Goal: Task Accomplishment & Management: Manage account settings

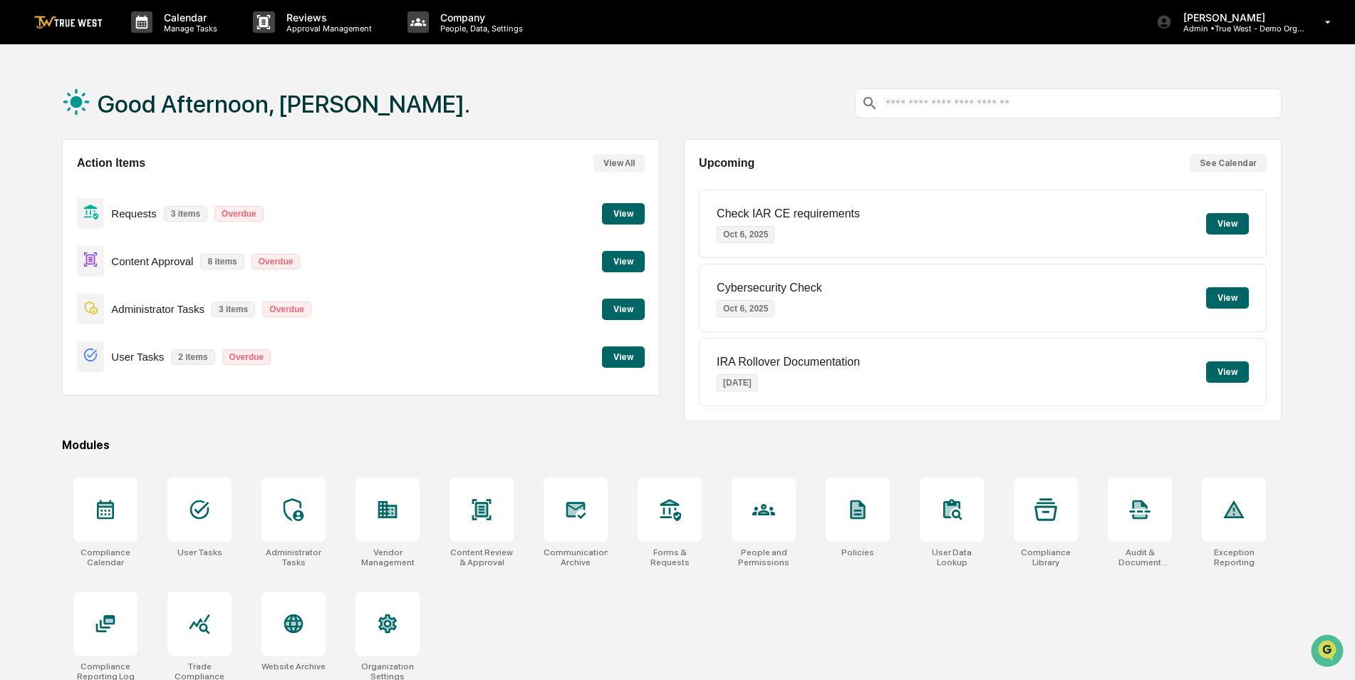
click at [603, 81] on div "Good Afternoon, [PERSON_NAME]." at bounding box center [672, 103] width 1220 height 71
click at [1213, 31] on p "Admin • True West - Demo Organization" at bounding box center [1238, 29] width 133 height 10
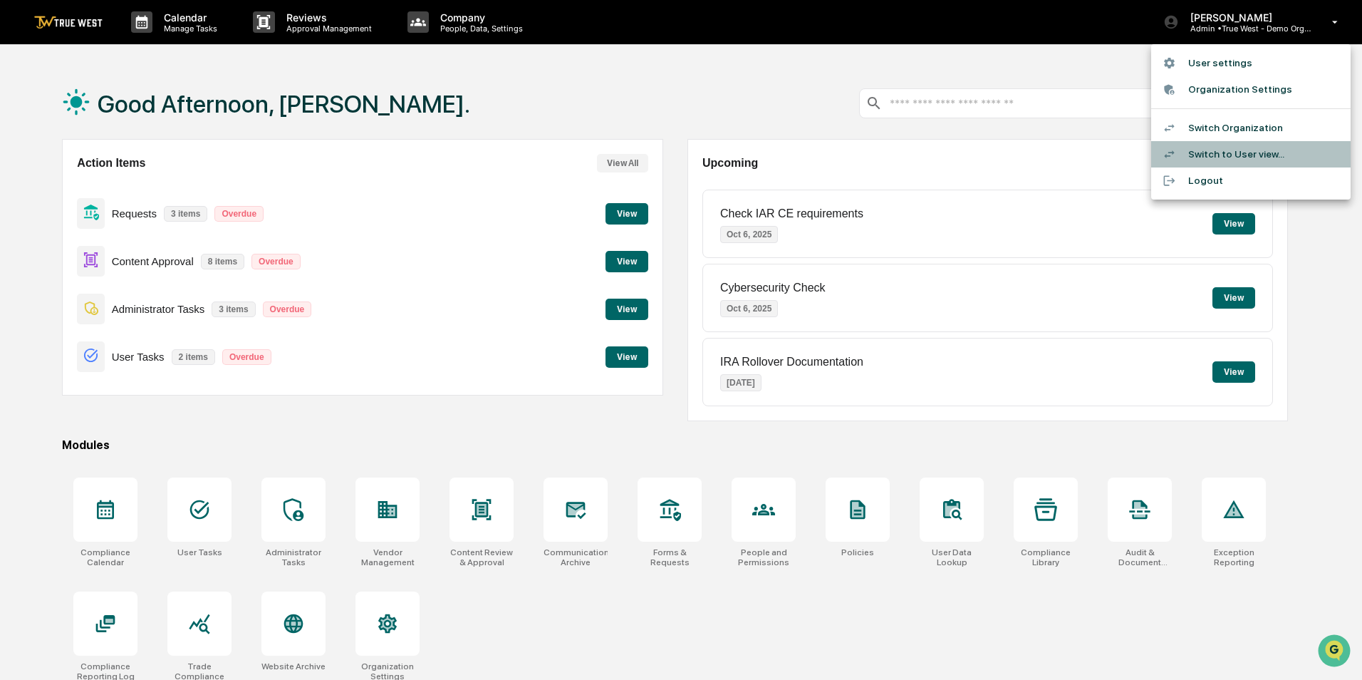
click at [1224, 152] on li "Switch to User view..." at bounding box center [1250, 154] width 199 height 26
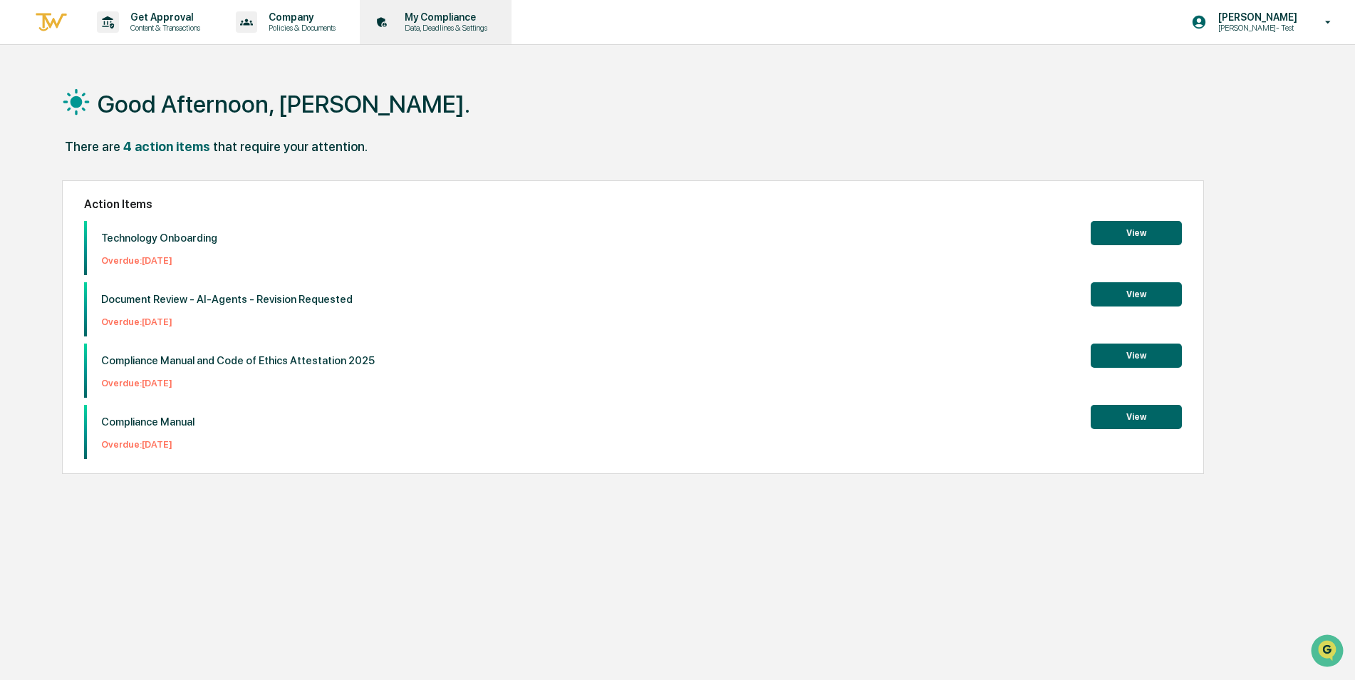
click at [442, 15] on p "My Compliance" at bounding box center [443, 16] width 101 height 11
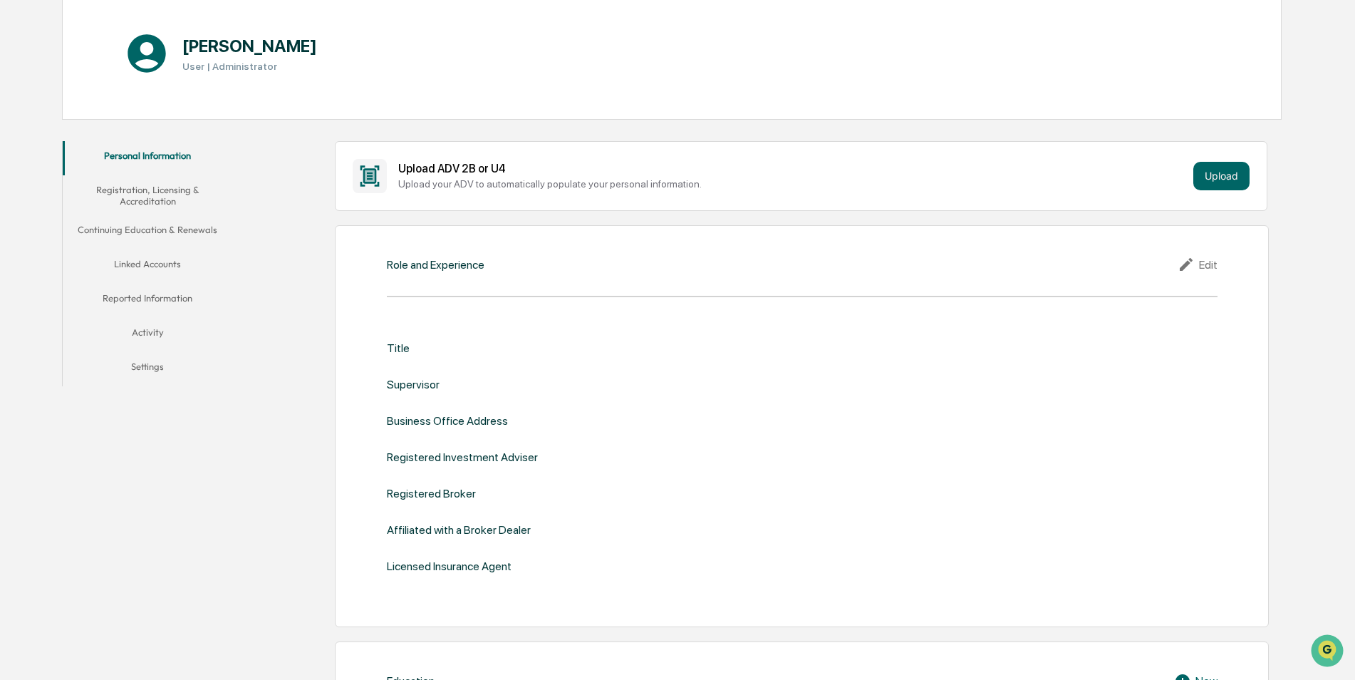
scroll to position [142, 0]
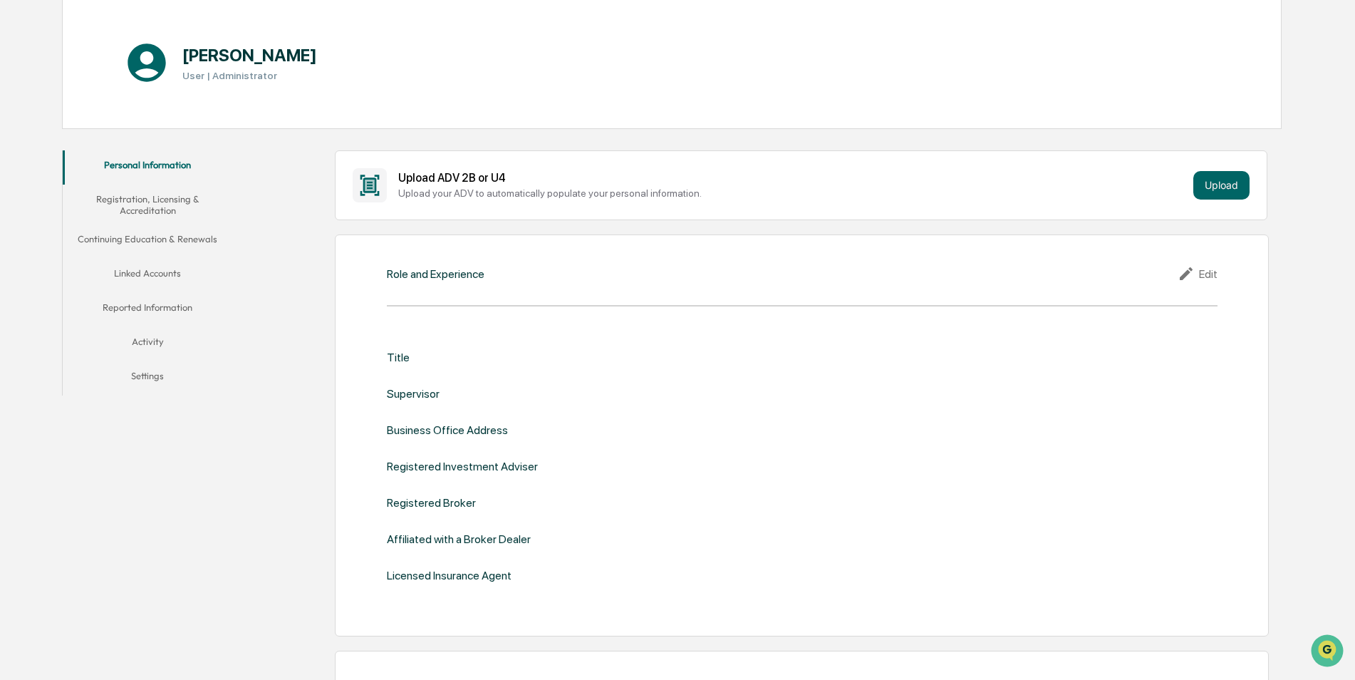
click at [148, 202] on button "Registration, Licensing & Accreditation" at bounding box center [148, 205] width 170 height 41
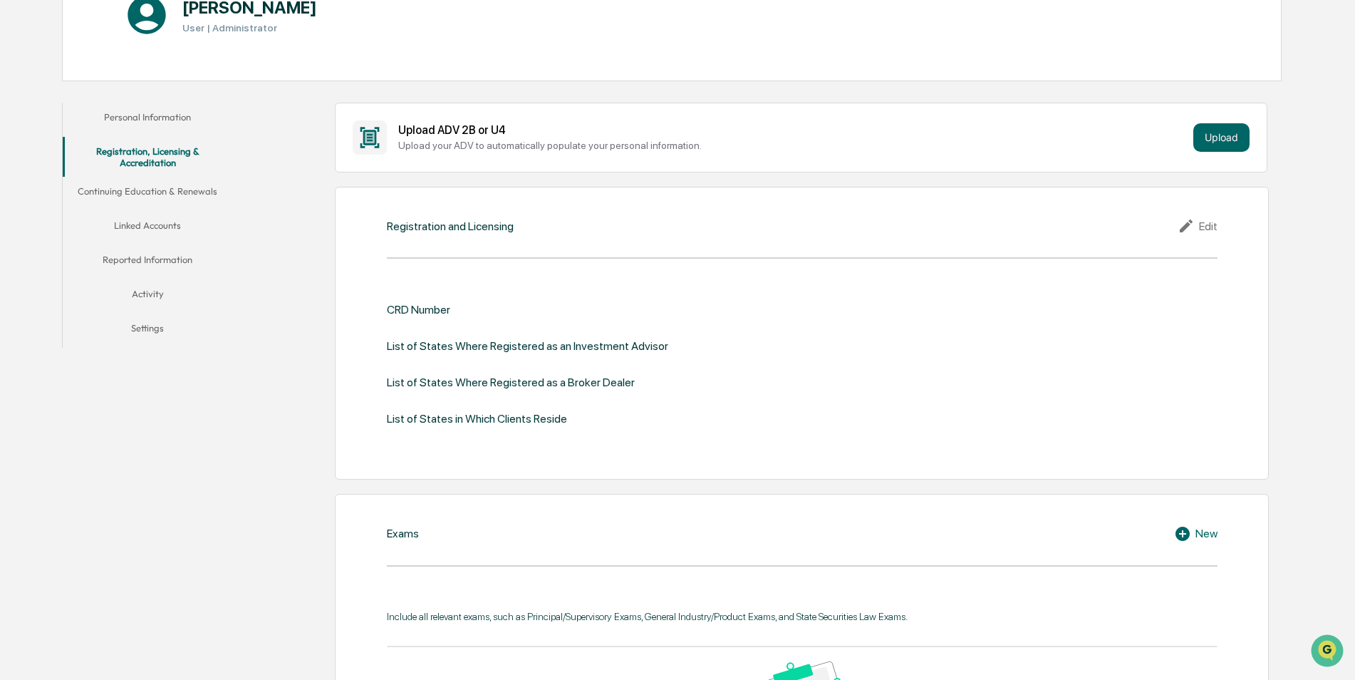
scroll to position [71, 0]
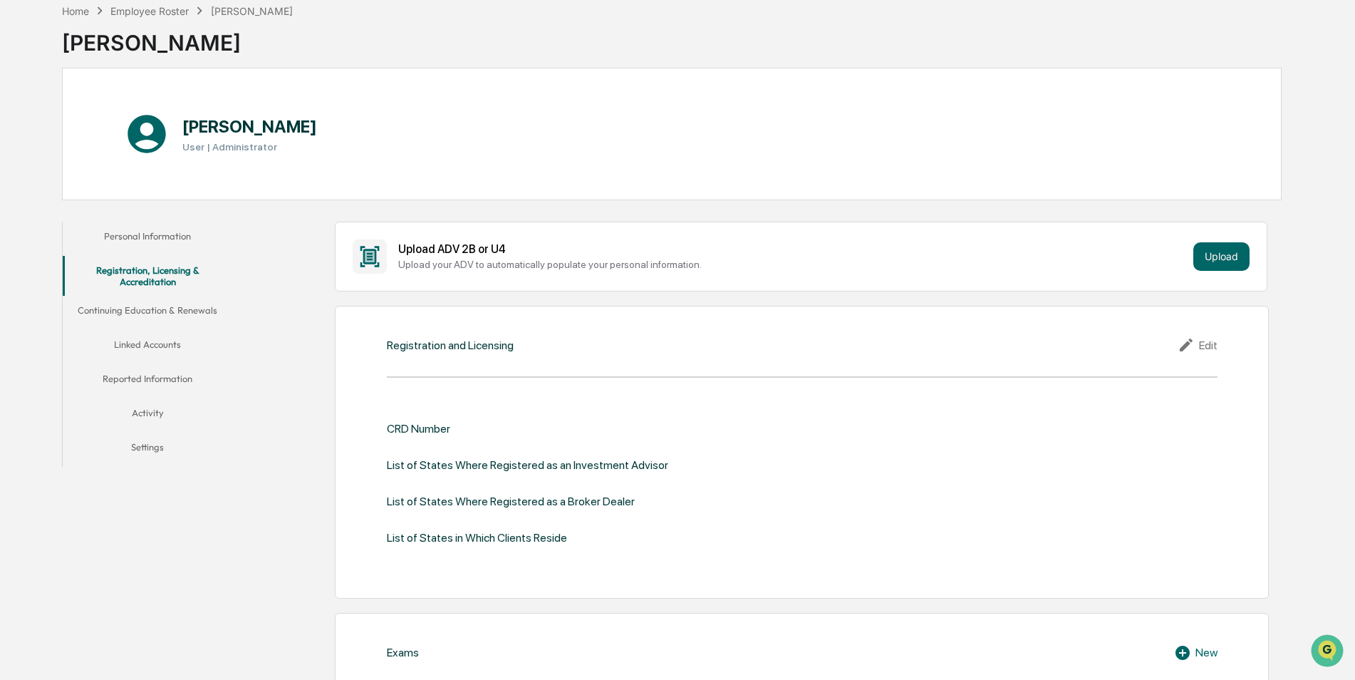
click at [165, 308] on button "Continuing Education & Renewals" at bounding box center [148, 313] width 170 height 34
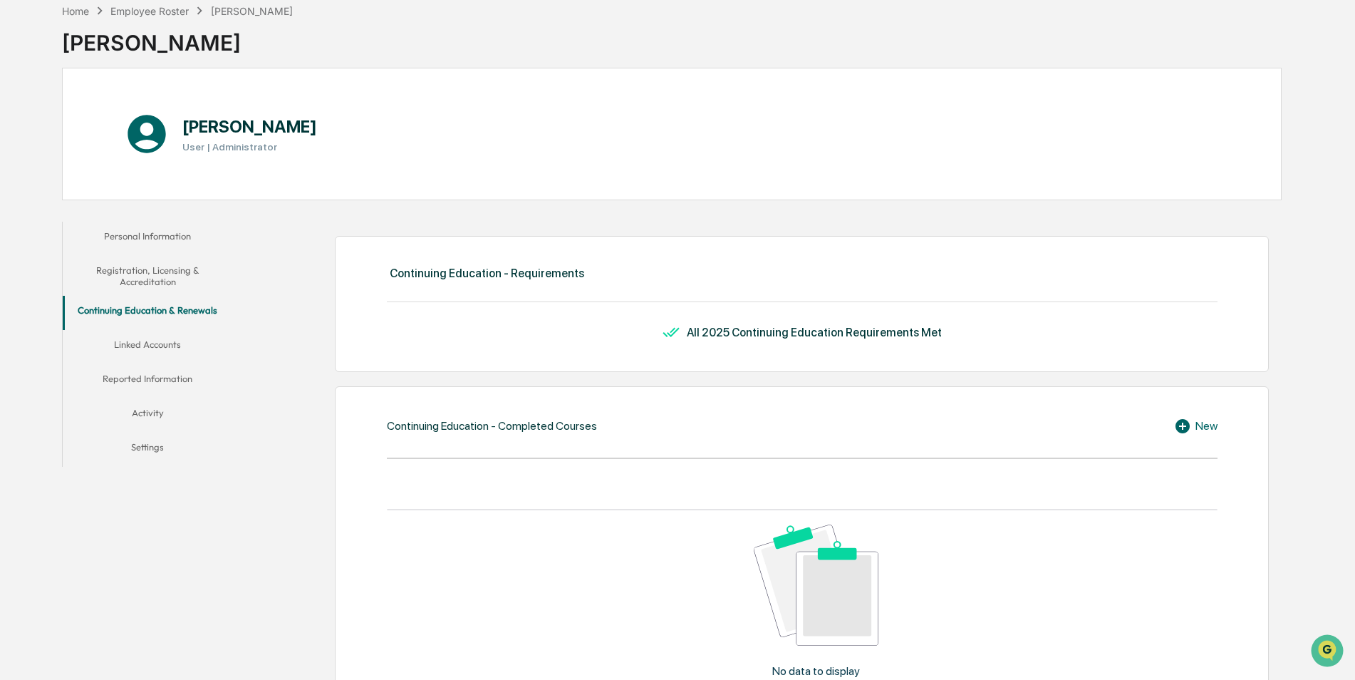
click at [1199, 428] on div "New" at bounding box center [1195, 425] width 43 height 17
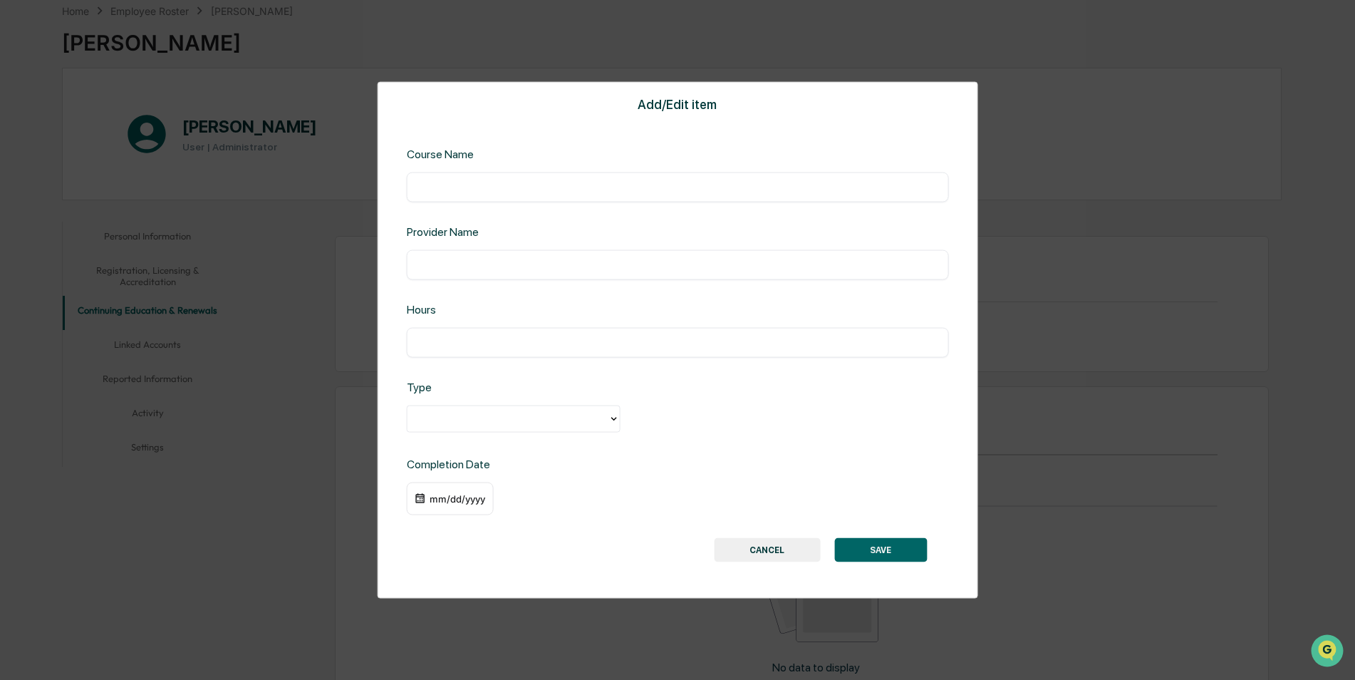
click at [522, 426] on div at bounding box center [508, 418] width 187 height 16
click at [746, 386] on div "Type 2 results available. Use Up and Down to choose options, press Enter to sel…" at bounding box center [678, 407] width 542 height 54
click at [1130, 348] on div "Add/Edit item Course Name ​ Provider Name ​ Hours ​ Type Completion Date mm/dd/…" at bounding box center [677, 340] width 1355 height 680
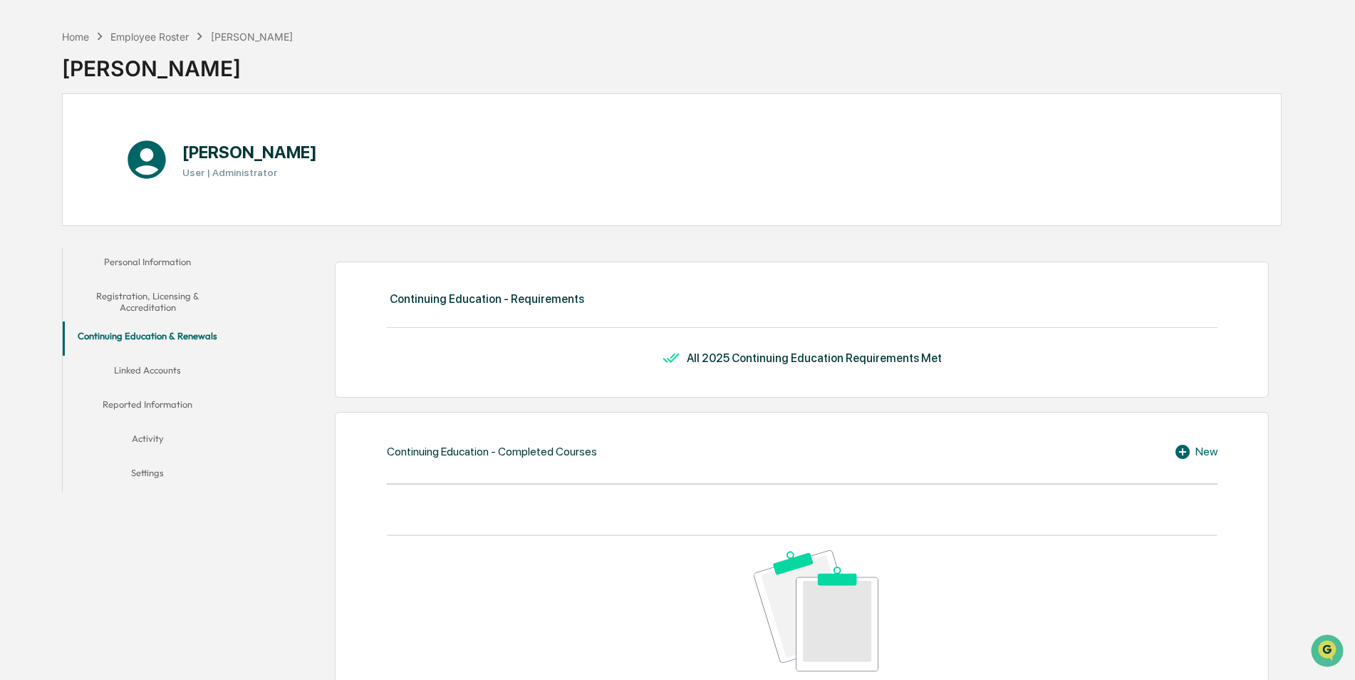
scroll to position [71, 0]
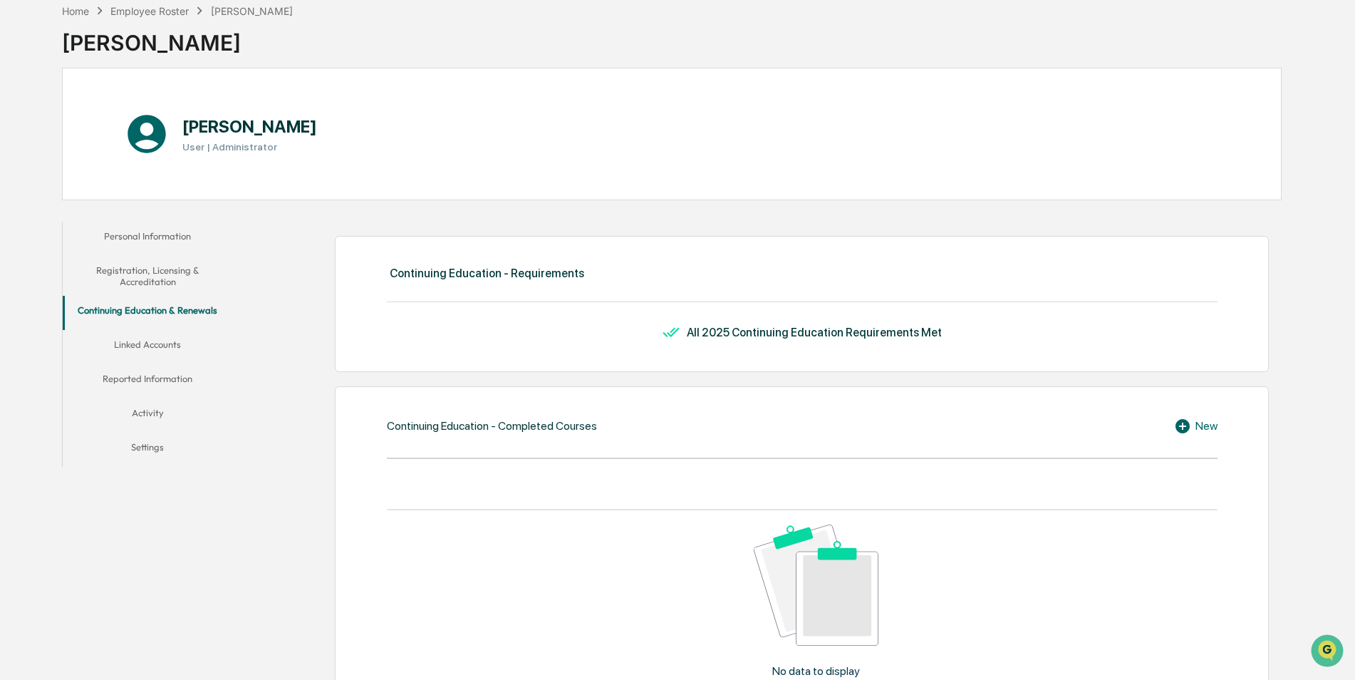
click at [145, 341] on button "Linked Accounts" at bounding box center [148, 347] width 170 height 34
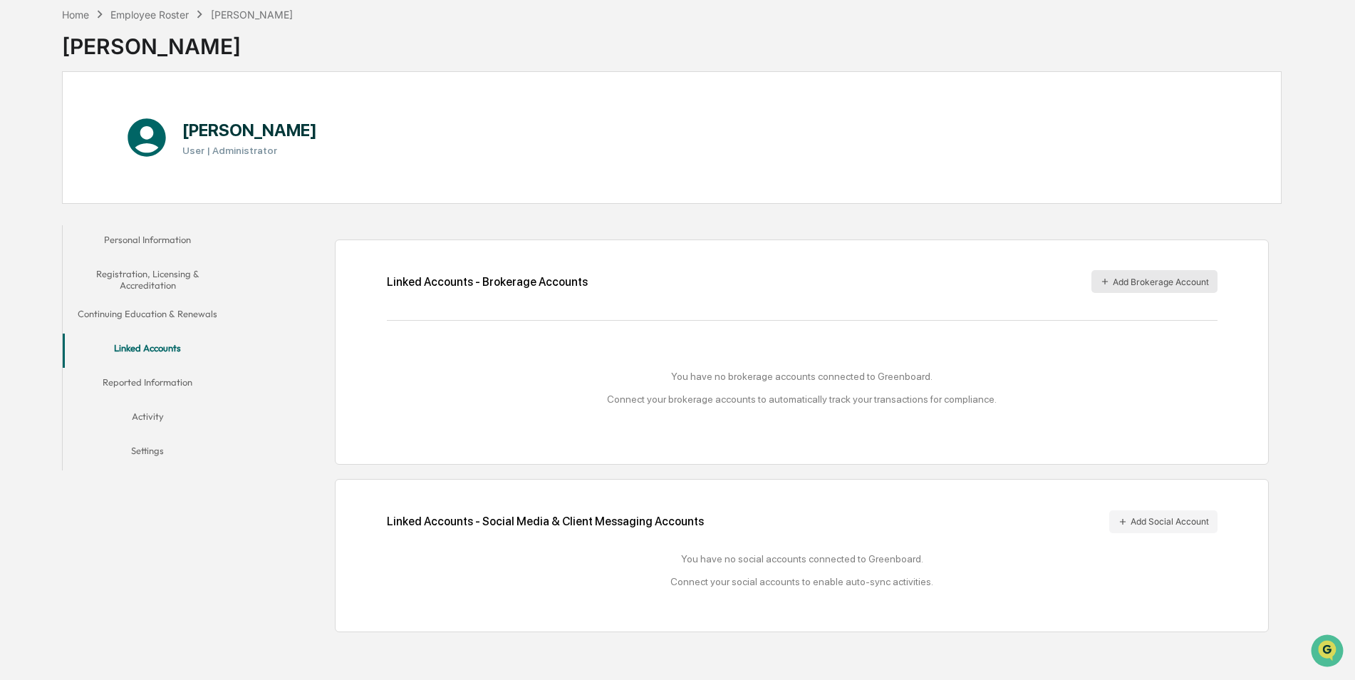
click at [1149, 289] on button "Add Brokerage Account" at bounding box center [1154, 281] width 126 height 23
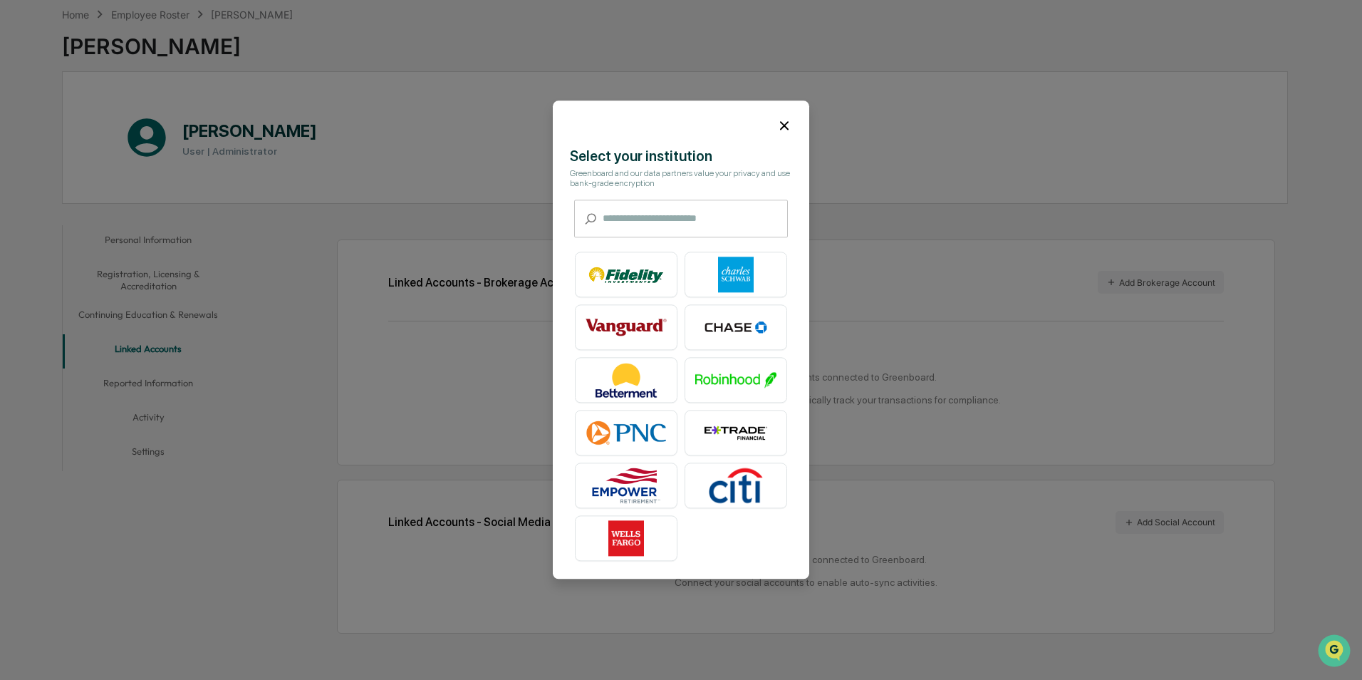
click at [777, 124] on icon at bounding box center [785, 126] width 16 height 16
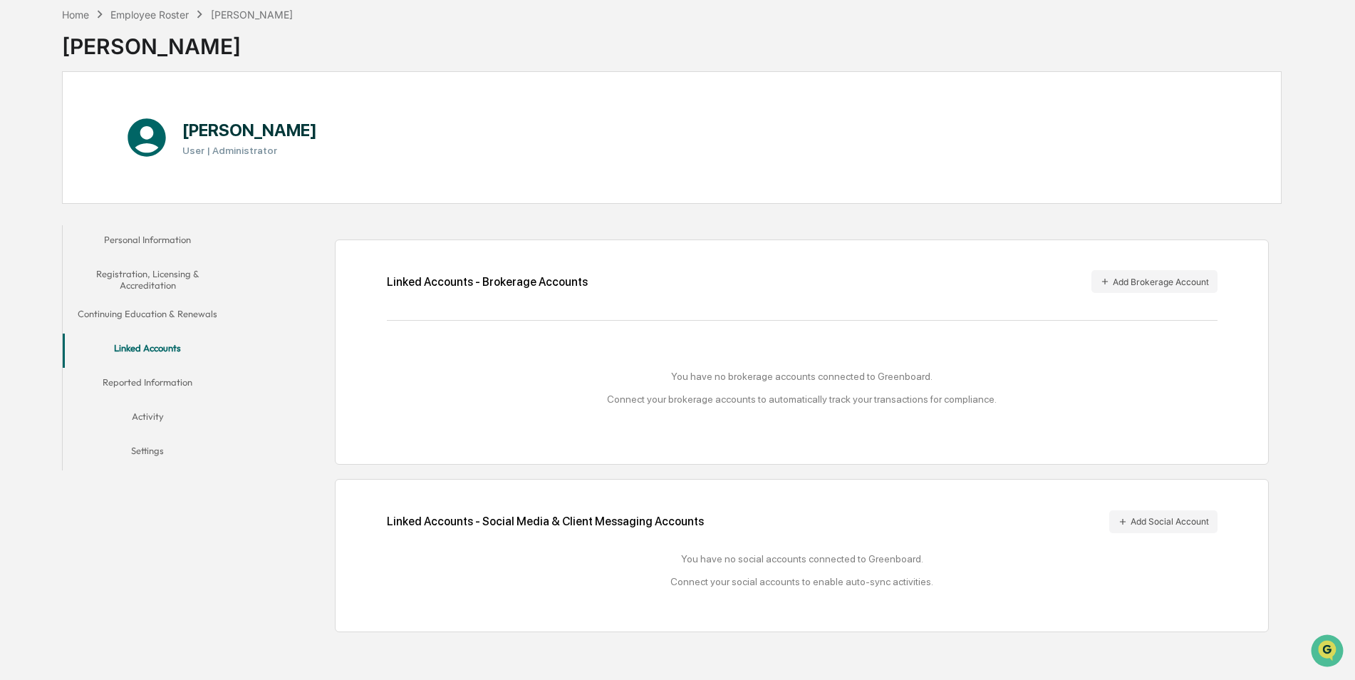
click at [667, 234] on div "Linked Accounts - Brokerage Accounts Add Brokerage Account You have no brokerag…" at bounding box center [761, 429] width 1042 height 422
click at [910, 511] on div "Linked Accounts - Social Media & Client Messaging Accounts Add Social Account" at bounding box center [802, 521] width 831 height 23
click at [1139, 521] on button "Add Social Account" at bounding box center [1163, 521] width 108 height 23
click at [151, 378] on button "Reported Information" at bounding box center [148, 385] width 170 height 34
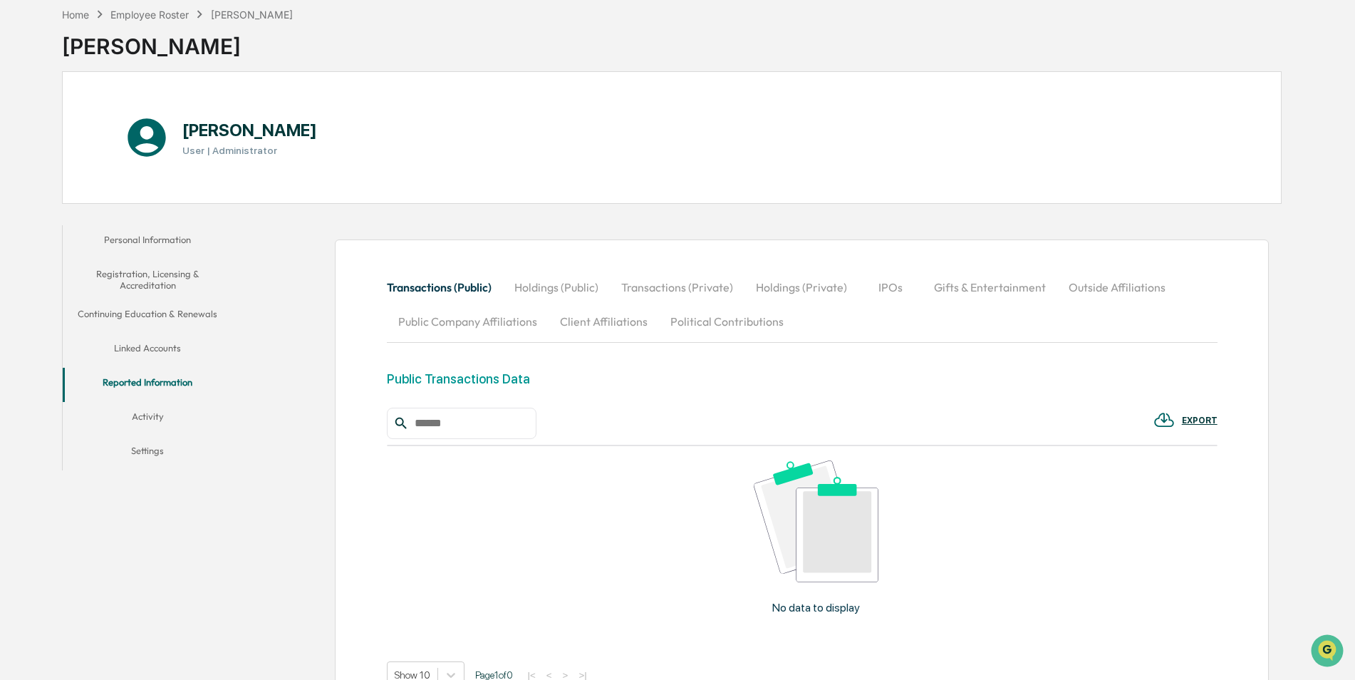
click at [970, 284] on button "Gifts & Entertainment" at bounding box center [990, 287] width 135 height 34
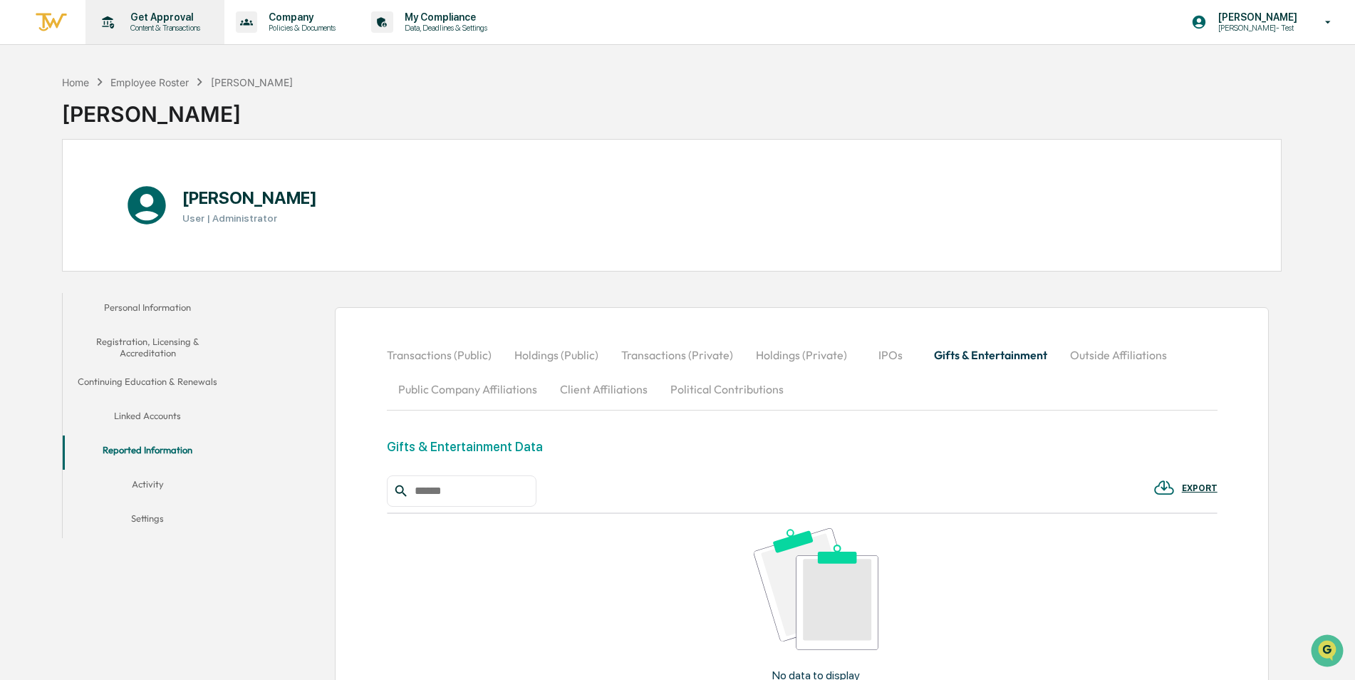
click at [152, 24] on p "Content & Transactions" at bounding box center [163, 28] width 88 height 10
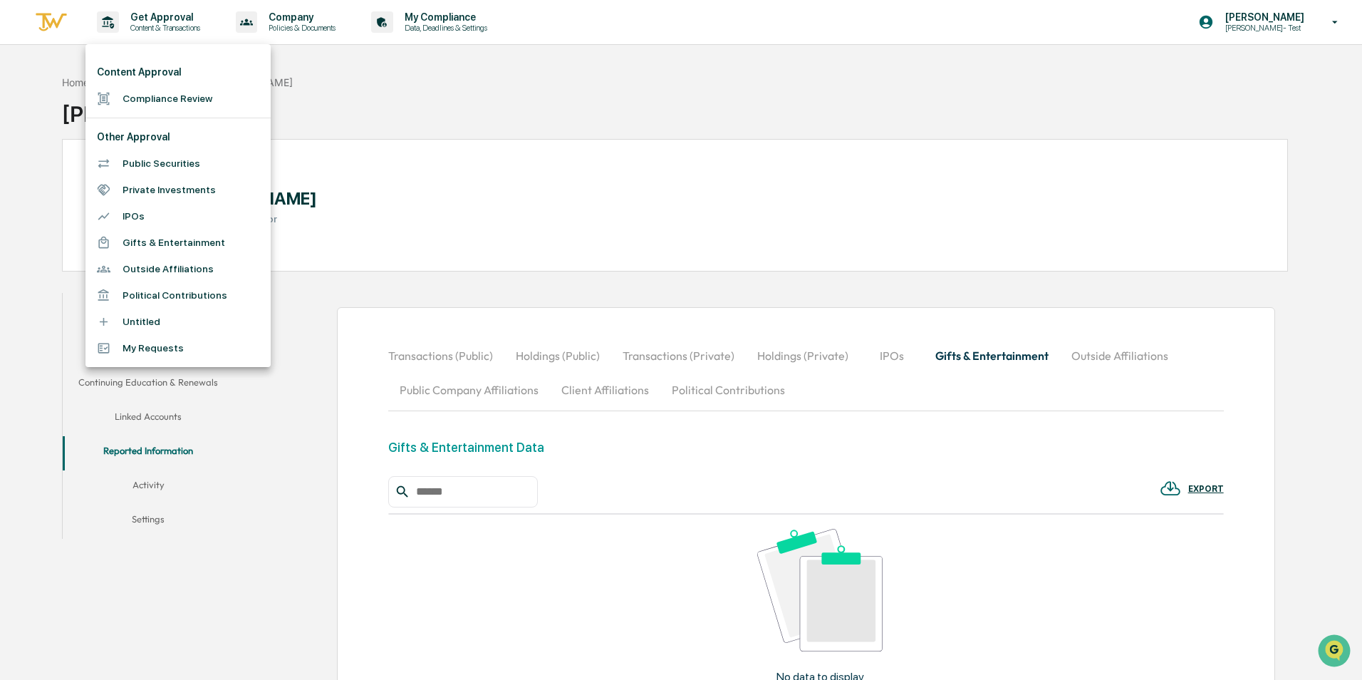
click at [141, 98] on li "Compliance Review" at bounding box center [177, 98] width 185 height 26
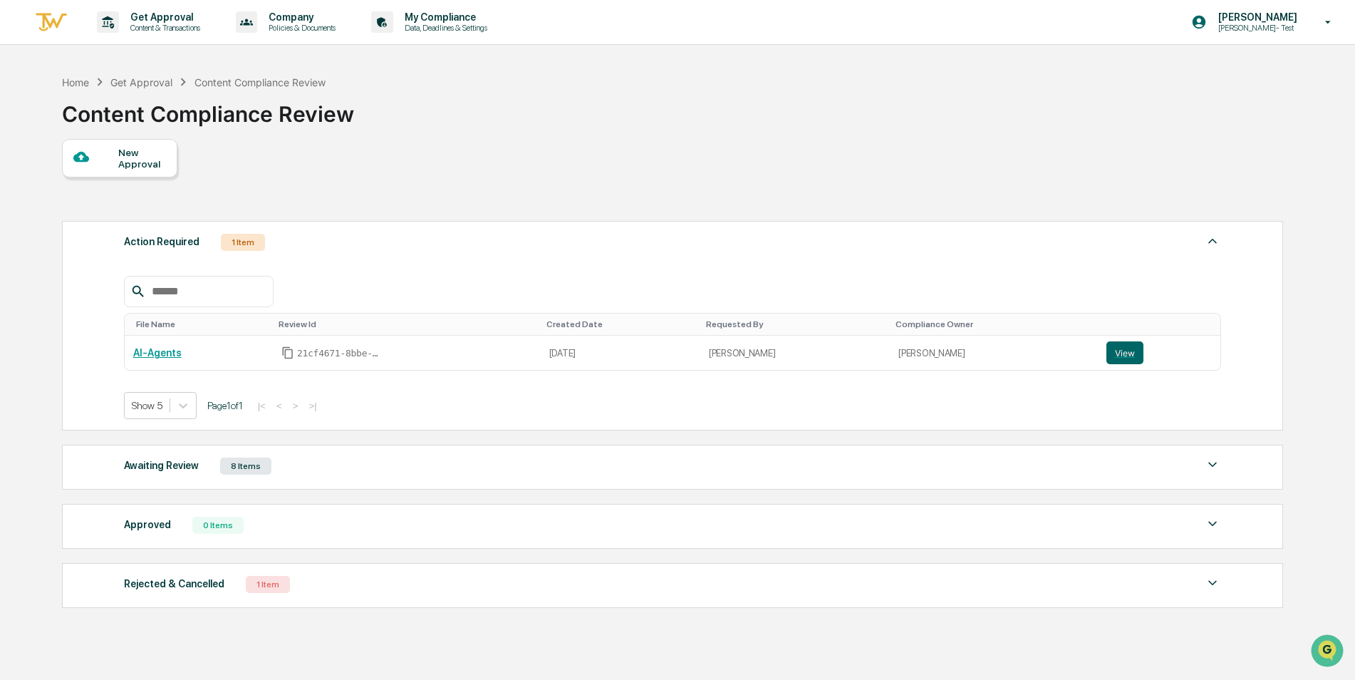
click at [135, 157] on div "New Approval" at bounding box center [142, 158] width 48 height 23
click at [559, 140] on div "New Approval Action Required 1 Item File Name Review Id Created Date Requested …" at bounding box center [672, 377] width 1220 height 476
click at [491, 156] on div "New Approval Action Required 1 Item File Name Review Id Created Date Requested …" at bounding box center [672, 377] width 1220 height 476
click at [173, 19] on p "Get Approval" at bounding box center [163, 16] width 88 height 11
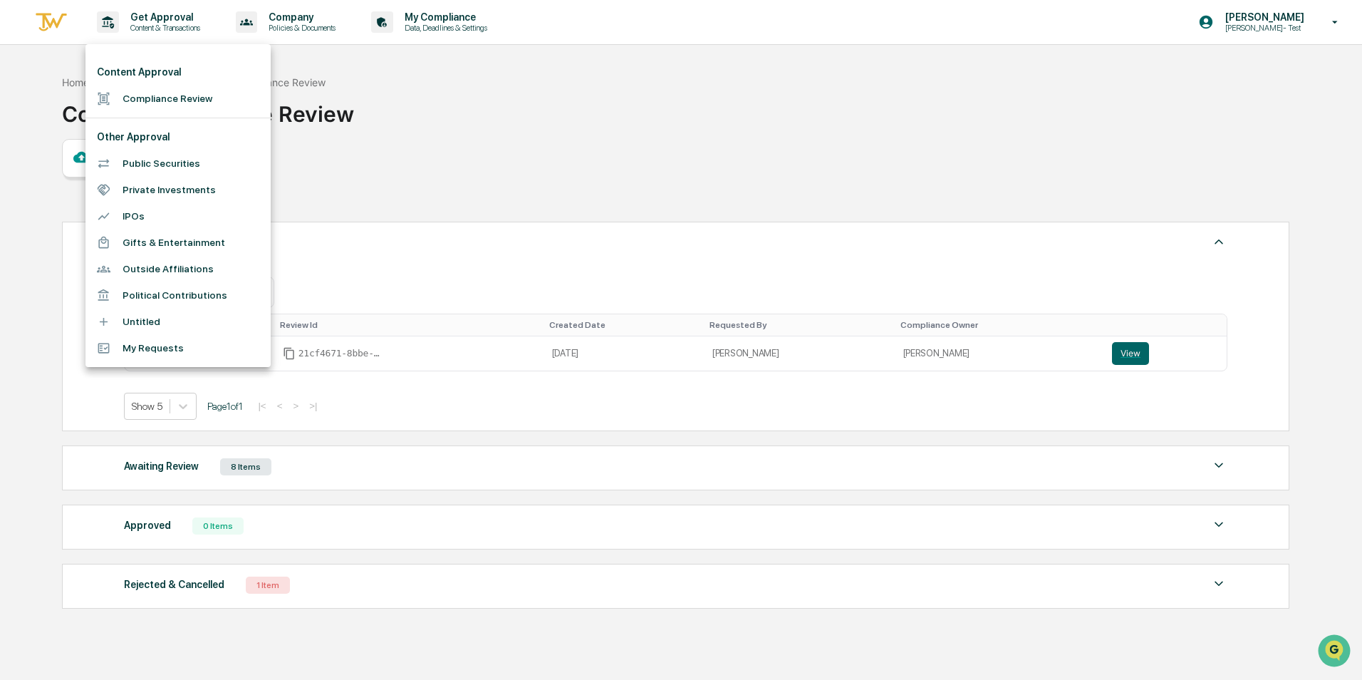
click at [184, 159] on li "Public Securities" at bounding box center [177, 163] width 185 height 26
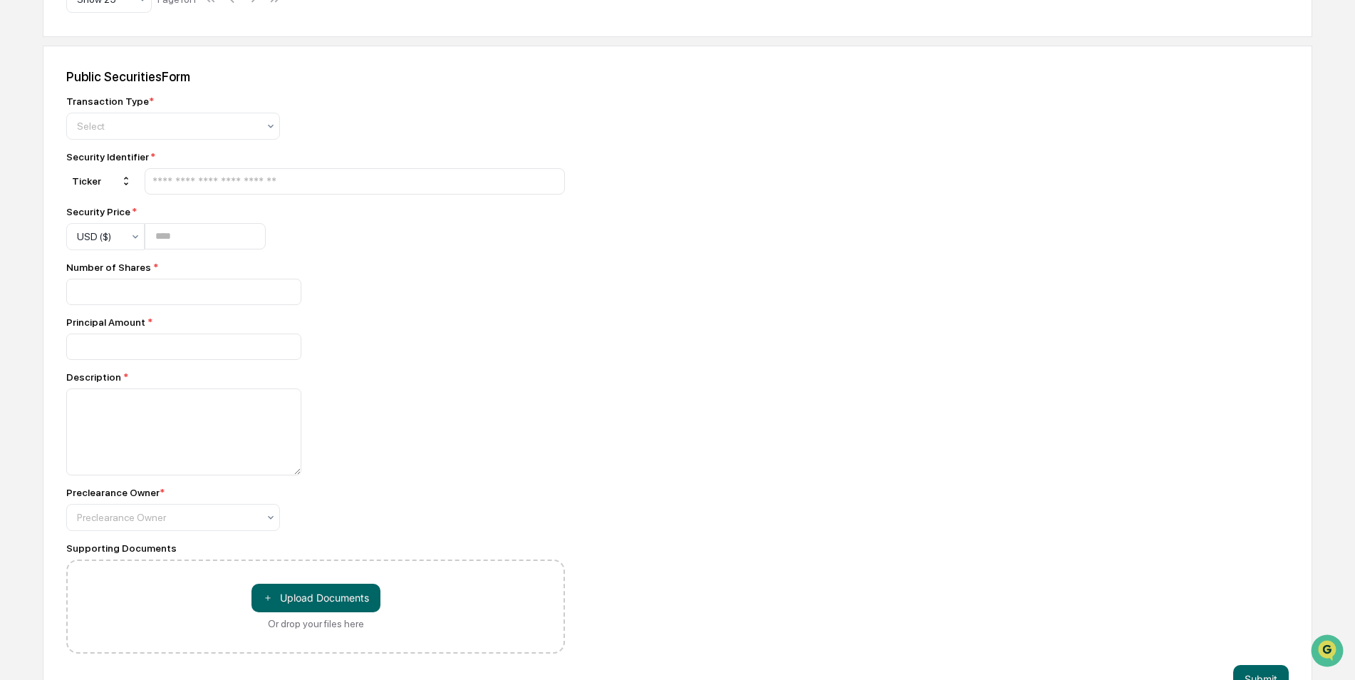
scroll to position [570, 0]
click at [246, 513] on div at bounding box center [167, 516] width 181 height 14
click at [520, 413] on div at bounding box center [315, 431] width 499 height 87
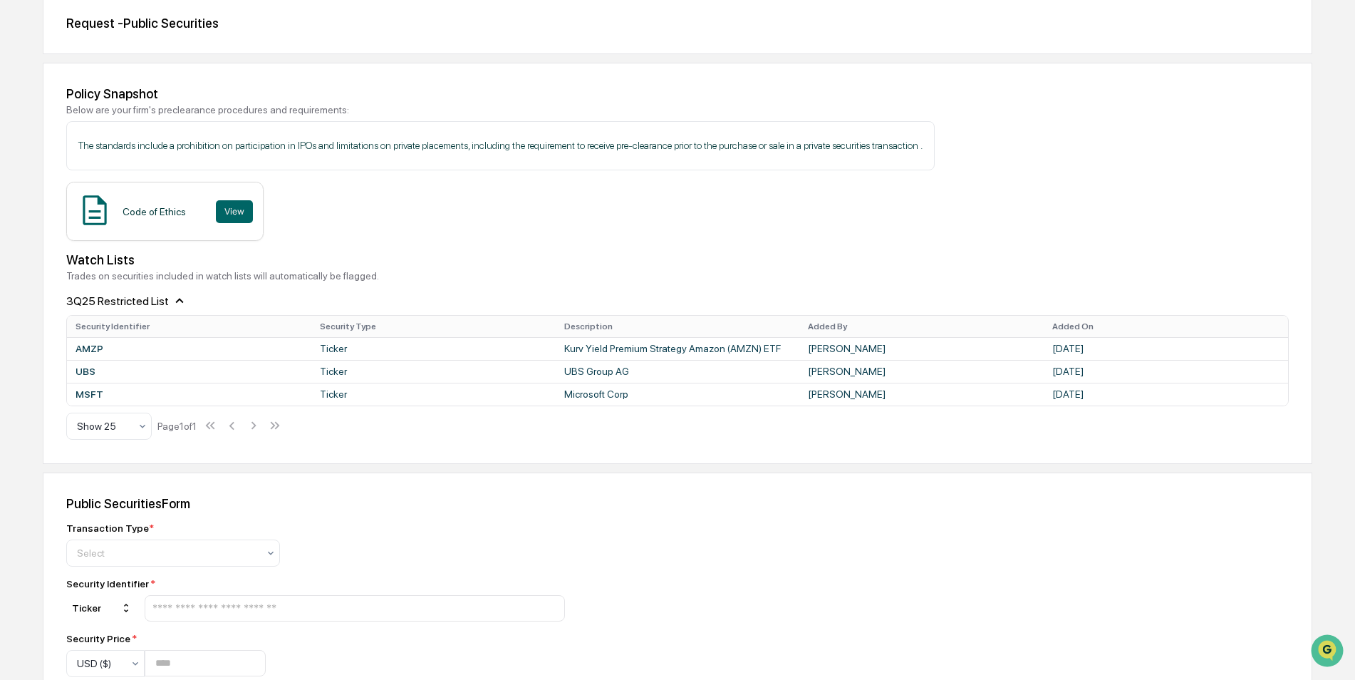
scroll to position [0, 0]
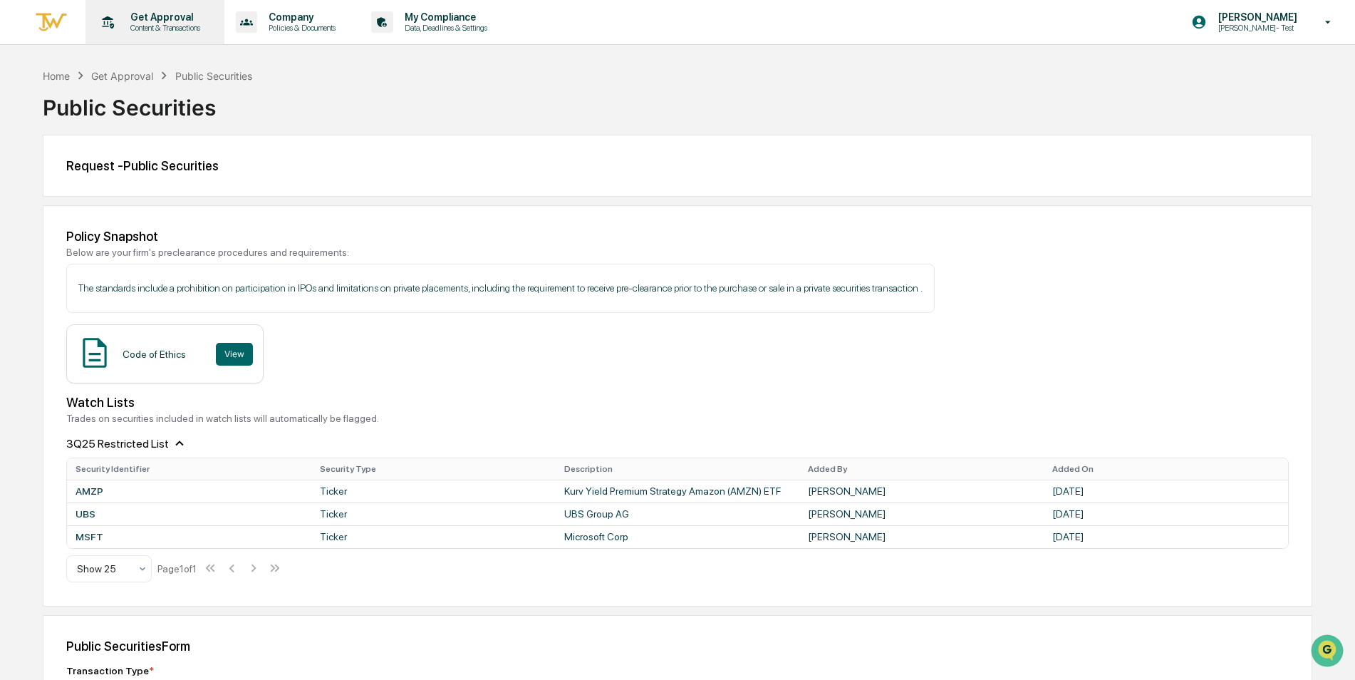
click at [166, 14] on p "Get Approval" at bounding box center [163, 16] width 88 height 11
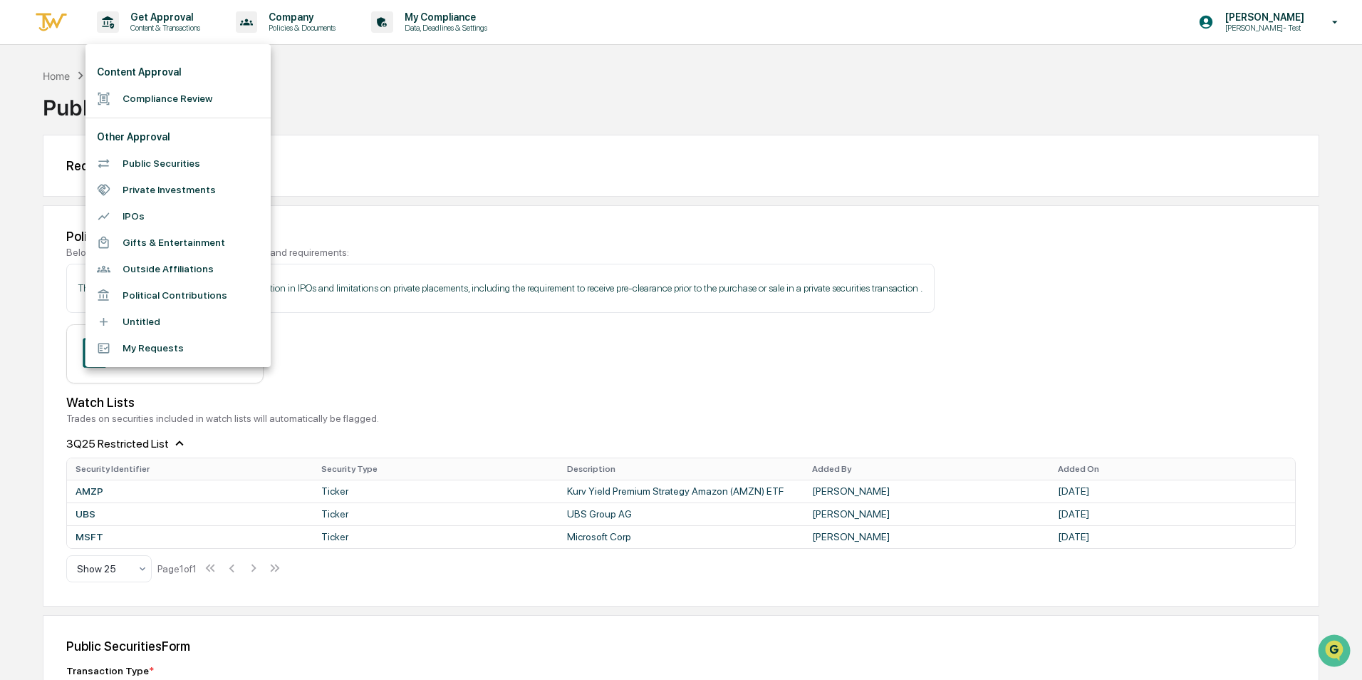
click at [147, 269] on li "Outside Affiliations" at bounding box center [177, 269] width 185 height 26
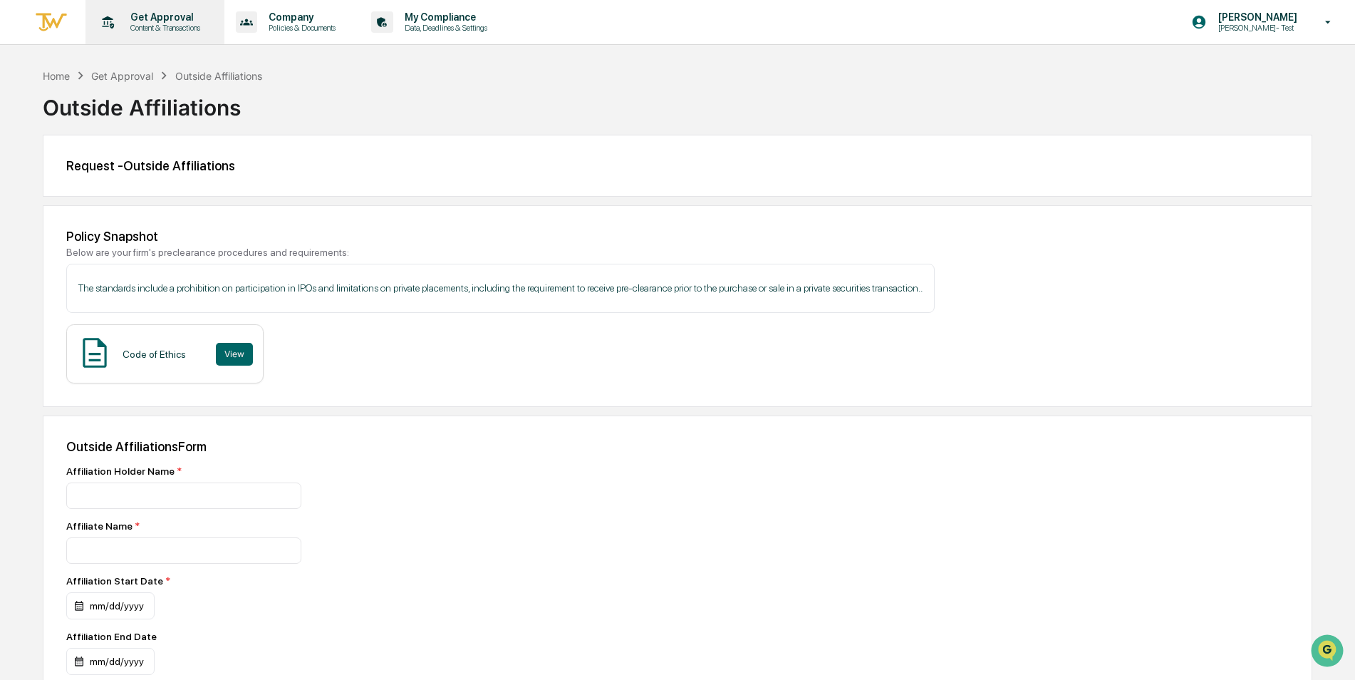
click at [147, 32] on p "Content & Transactions" at bounding box center [163, 28] width 88 height 10
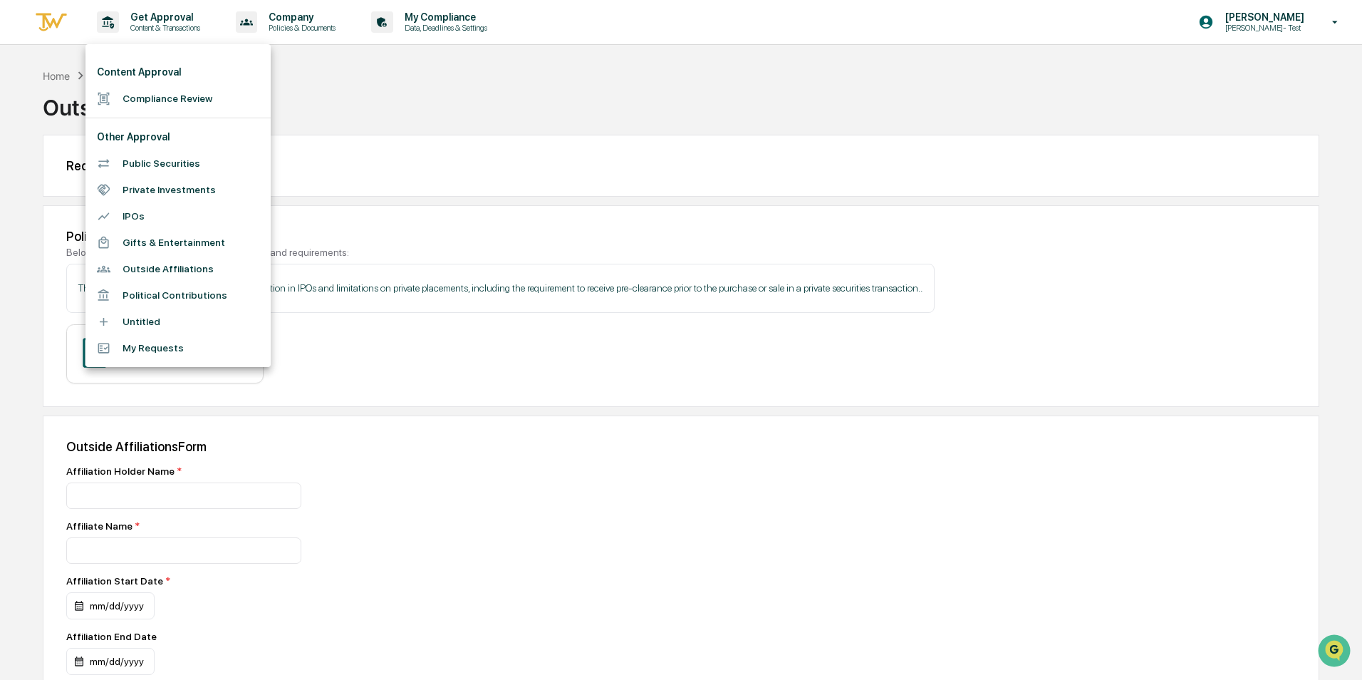
click at [438, 112] on div at bounding box center [681, 340] width 1362 height 680
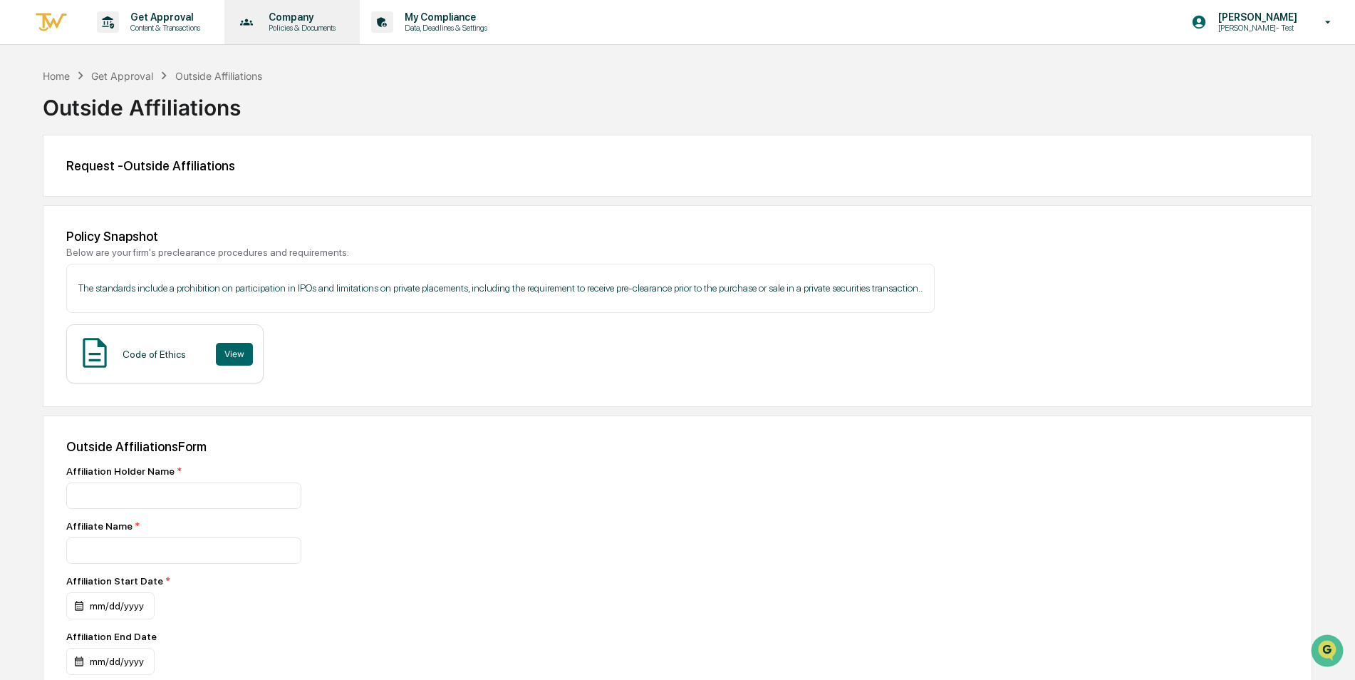
click at [316, 24] on p "Policies & Documents" at bounding box center [299, 28] width 85 height 10
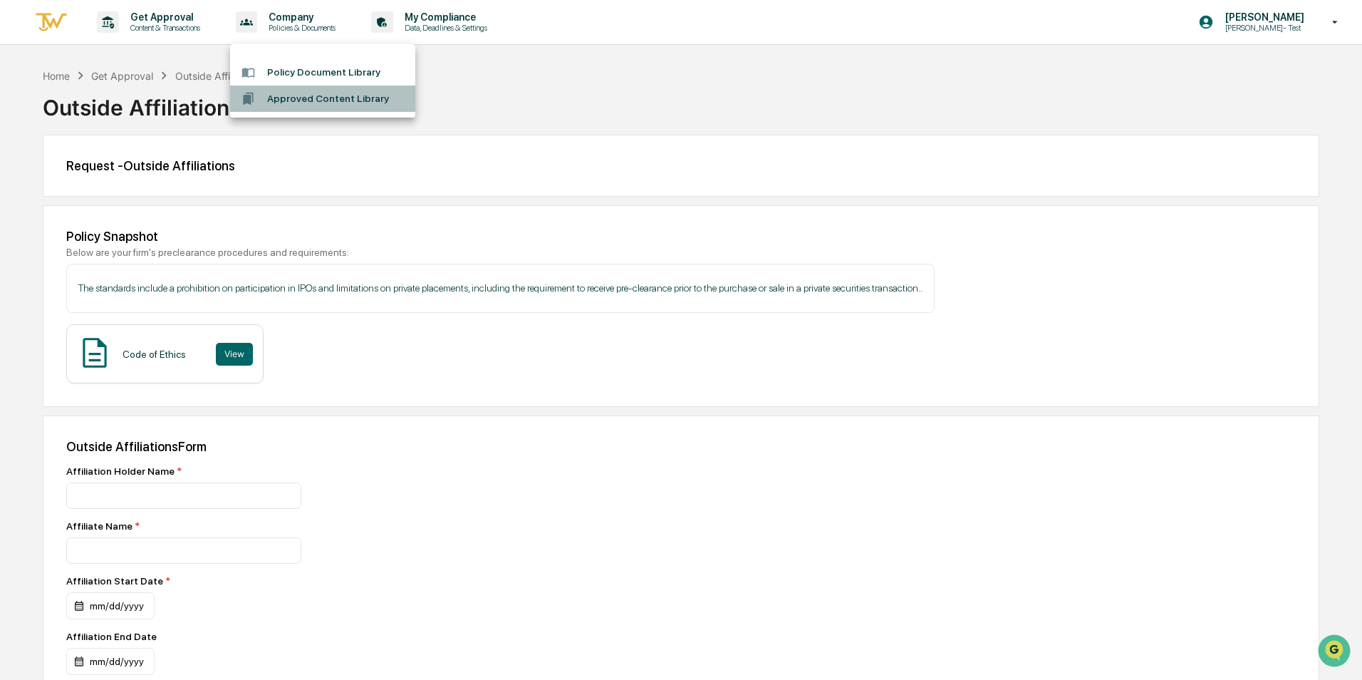
click at [315, 103] on li "Approved Content Library" at bounding box center [322, 98] width 185 height 26
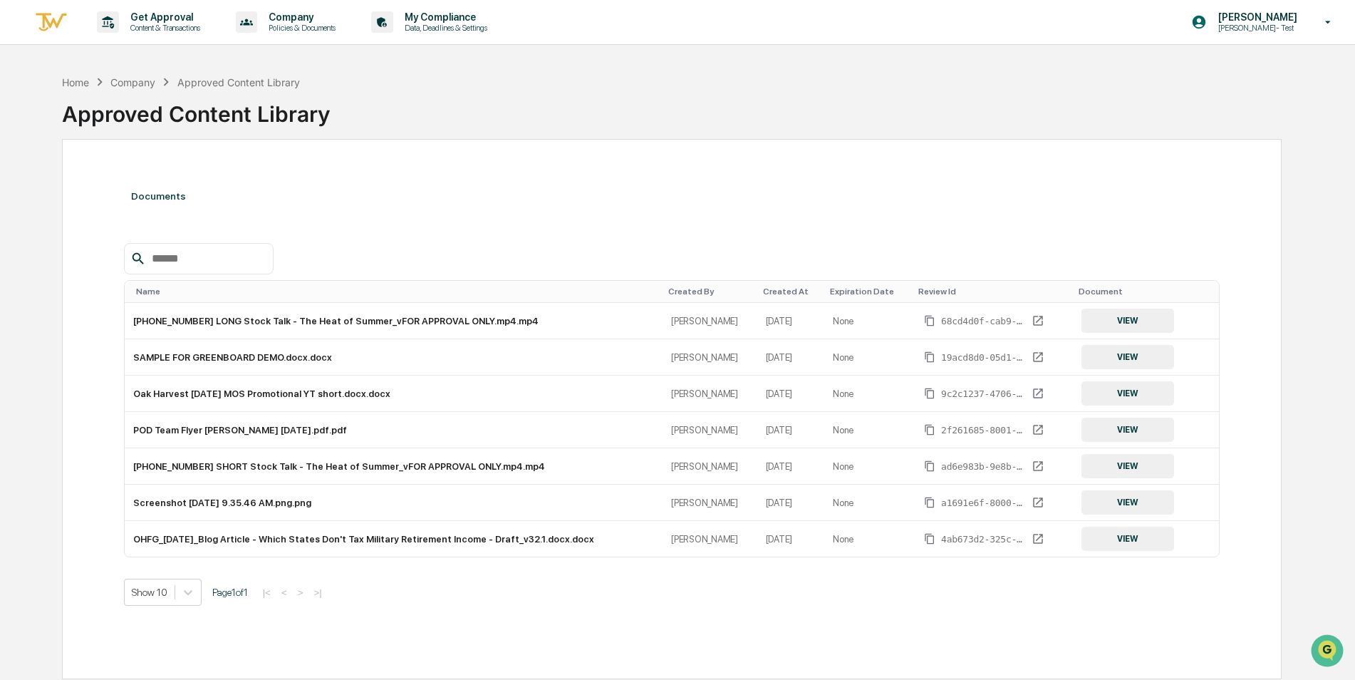
click at [1237, 38] on div "Caroline Iannucci Caroline- Test" at bounding box center [1266, 22] width 178 height 44
click at [1235, 72] on li "Switch to Admin view..." at bounding box center [1250, 72] width 199 height 26
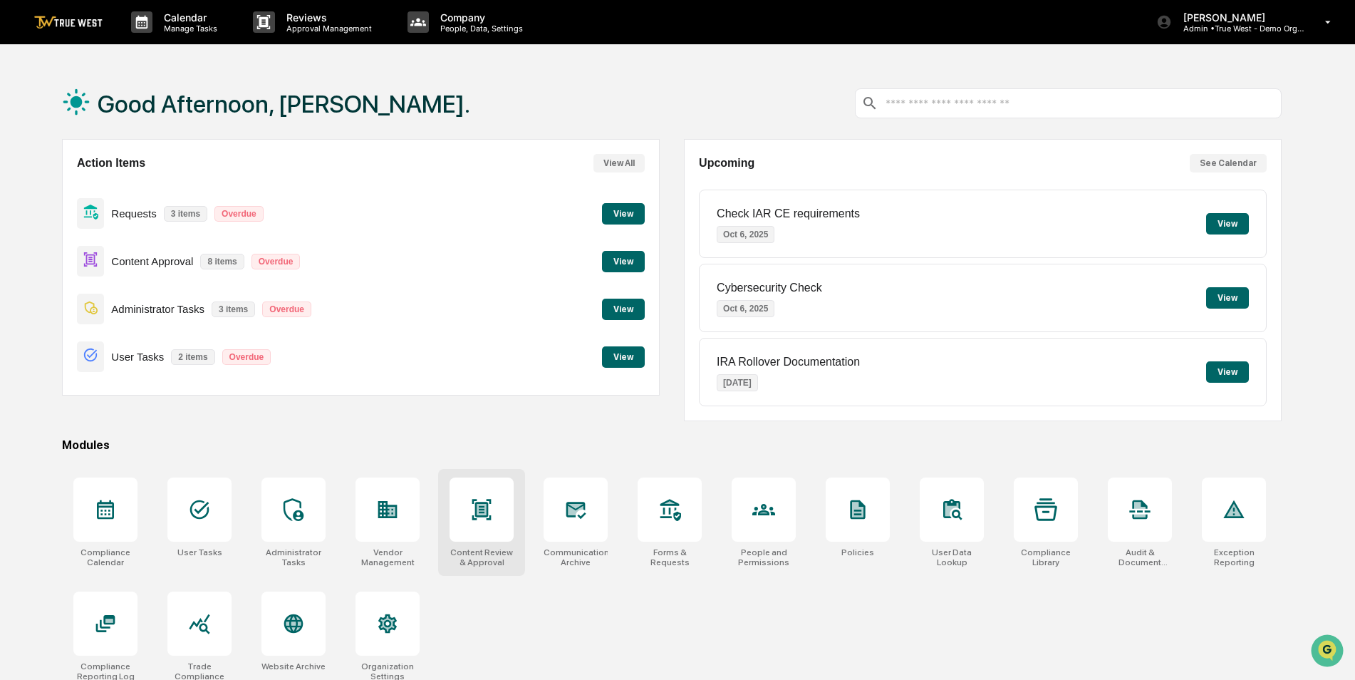
click at [485, 521] on div at bounding box center [481, 509] width 23 height 23
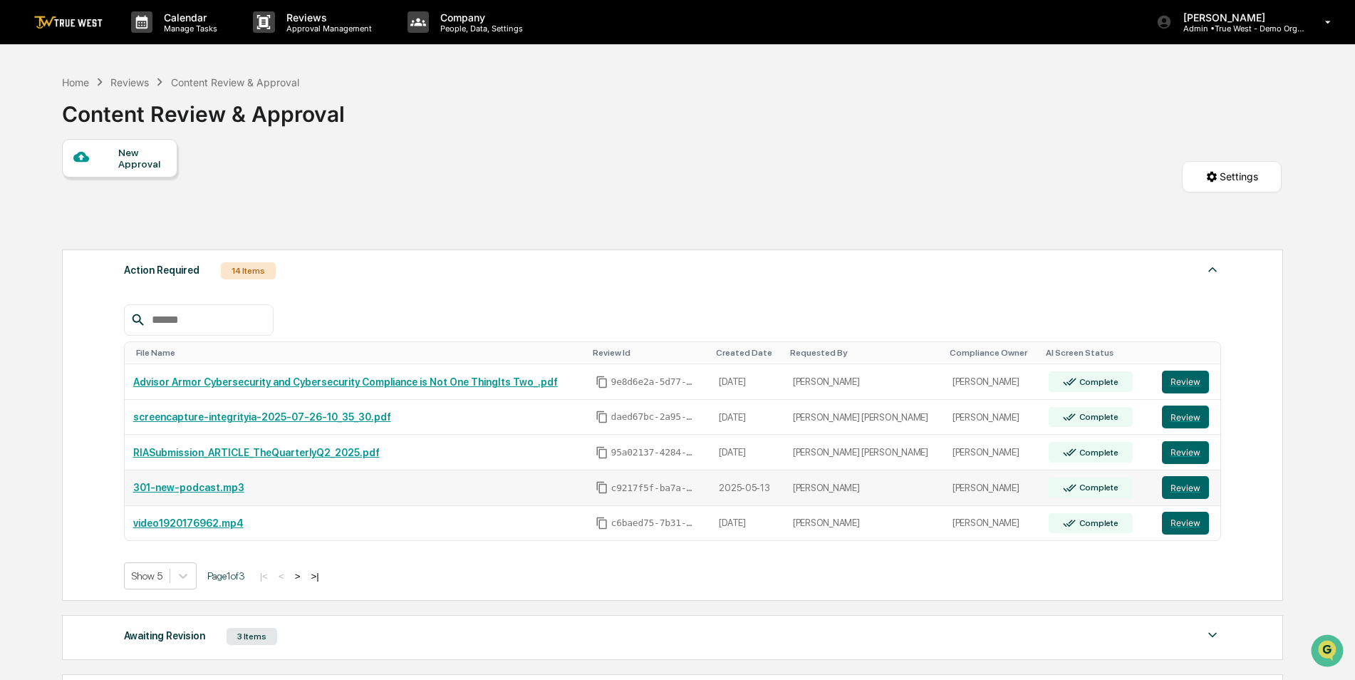
click at [180, 484] on link "301-new-podcast.mp3" at bounding box center [188, 487] width 111 height 11
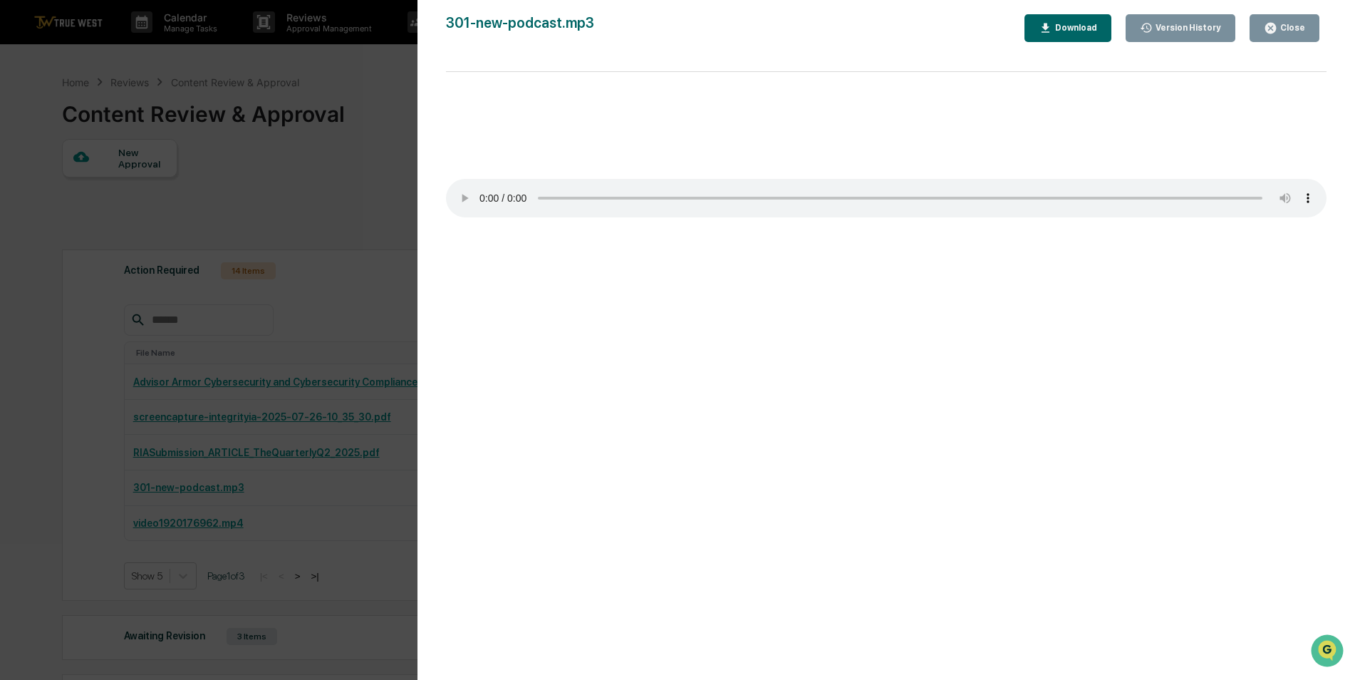
click at [1266, 26] on button "Close" at bounding box center [1285, 28] width 70 height 28
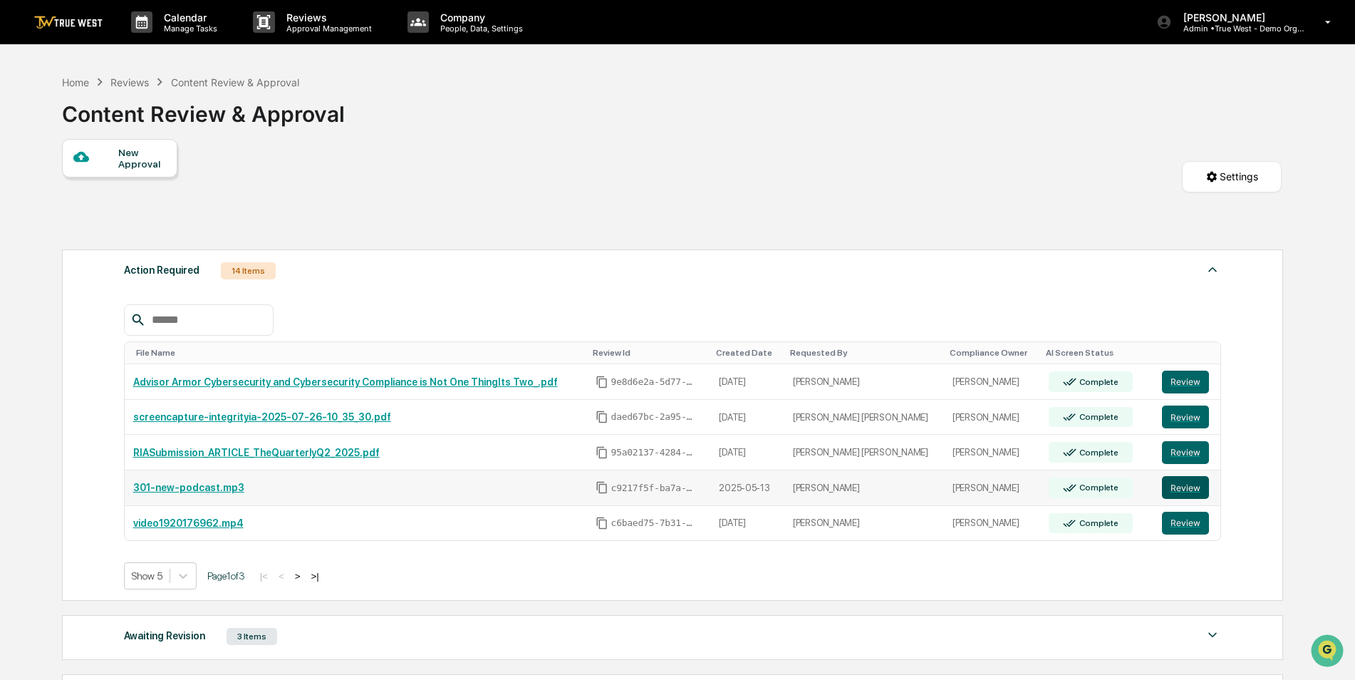
click at [1172, 482] on button "Review" at bounding box center [1185, 487] width 47 height 23
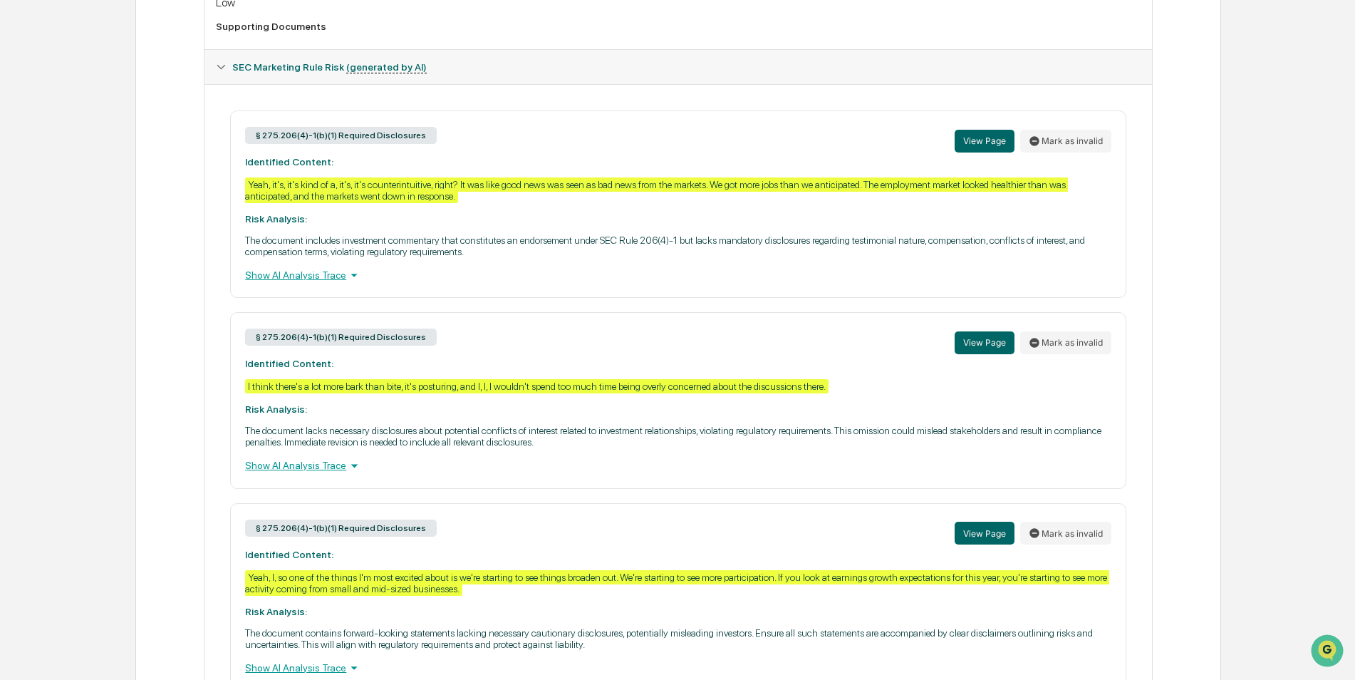
scroll to position [641, 0]
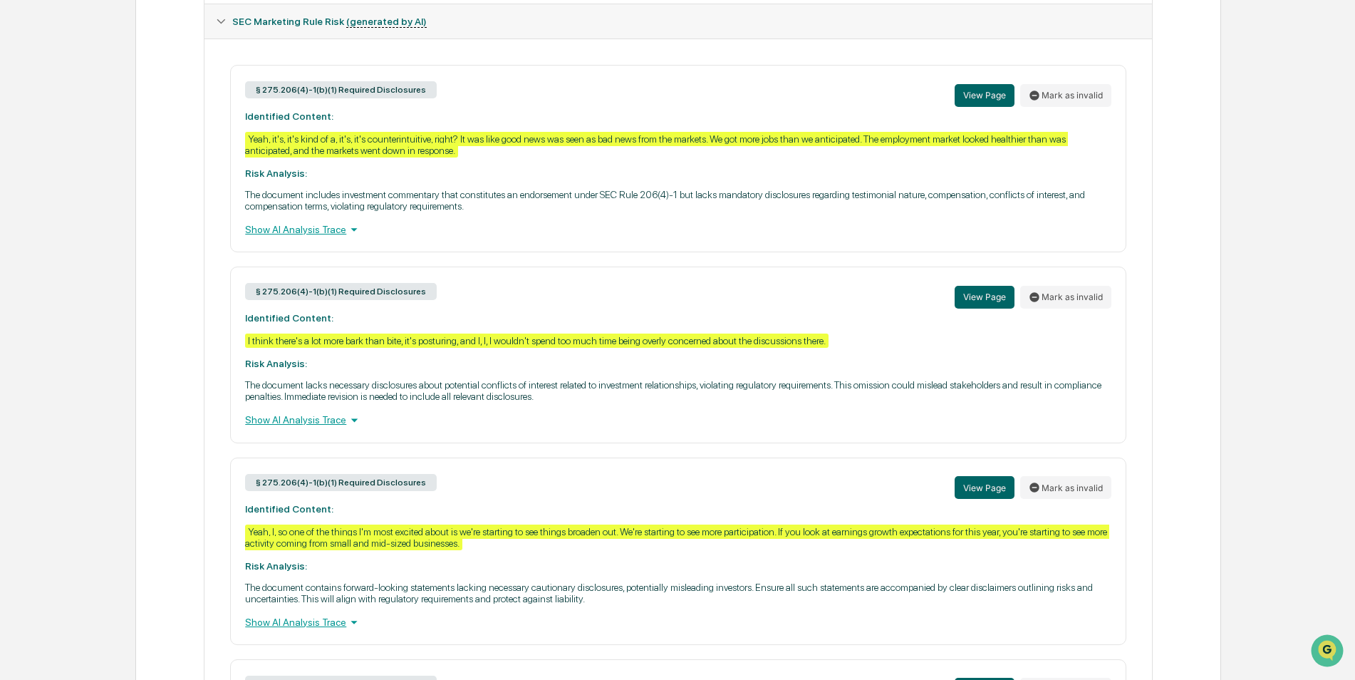
click at [346, 229] on icon at bounding box center [354, 230] width 16 height 16
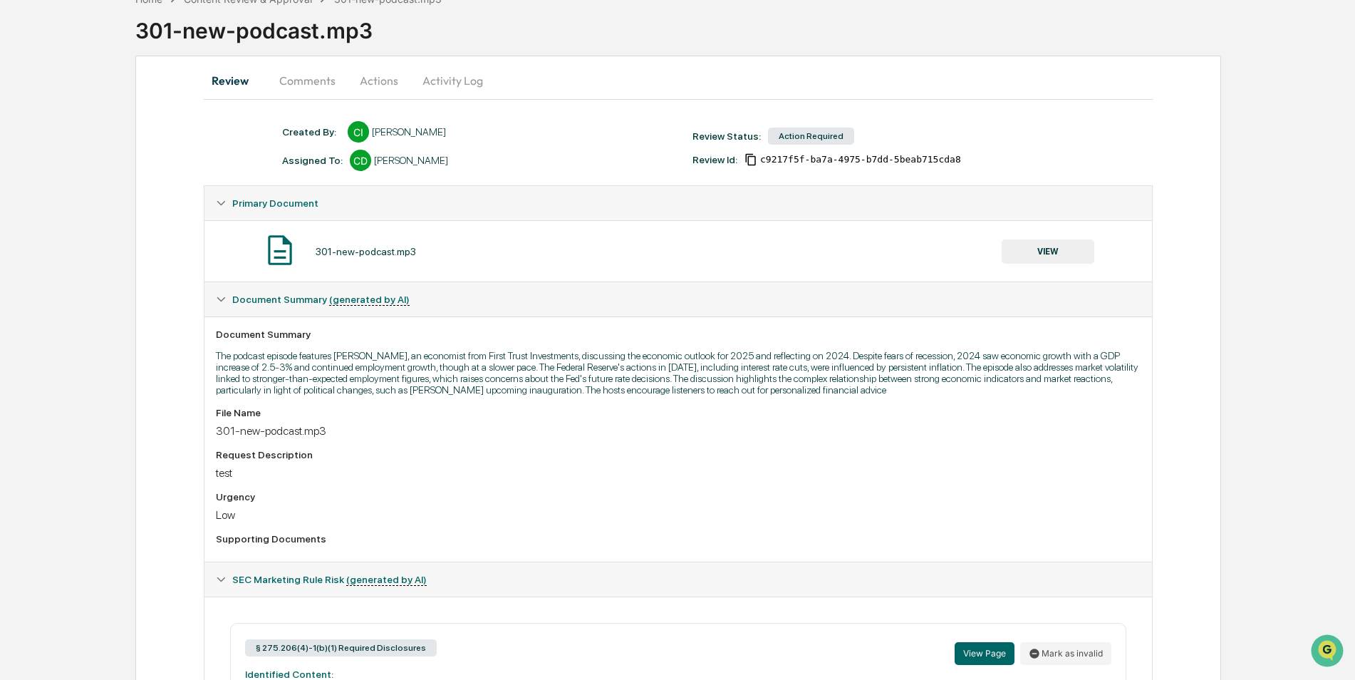
scroll to position [0, 0]
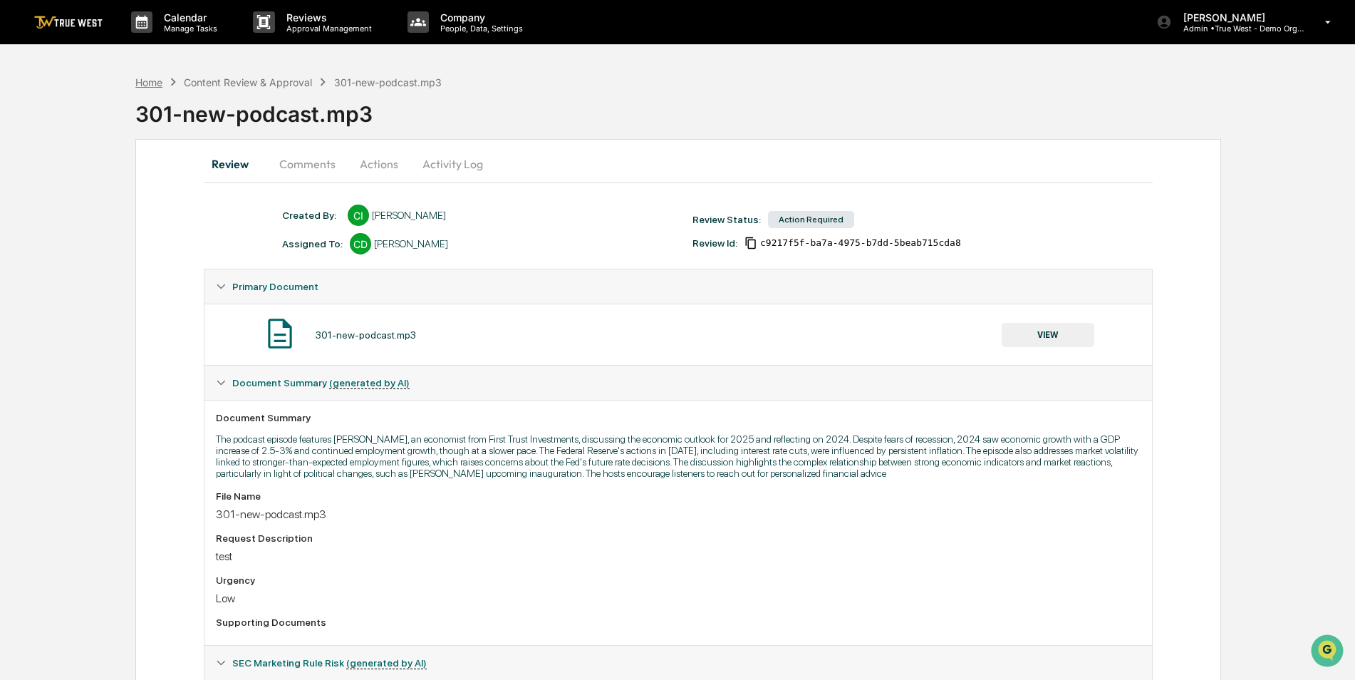
click at [149, 85] on div "Home" at bounding box center [148, 82] width 27 height 12
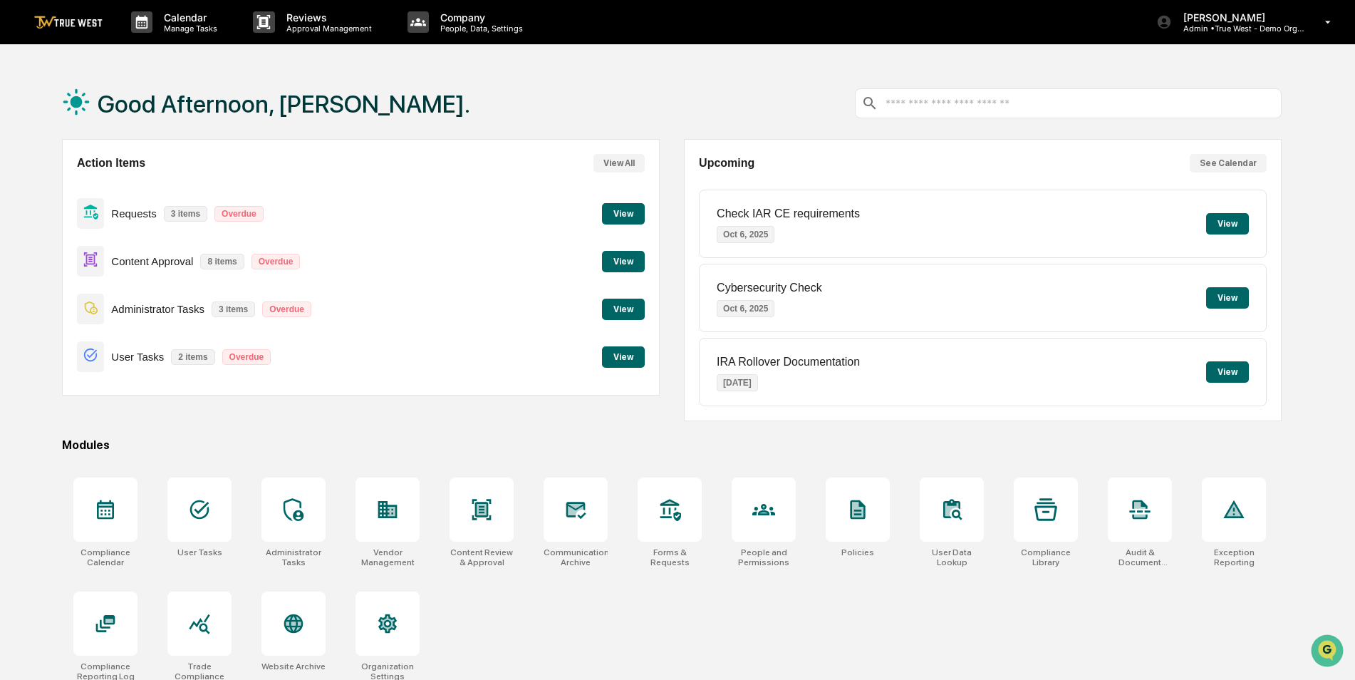
click at [1229, 373] on button "View" at bounding box center [1227, 371] width 43 height 21
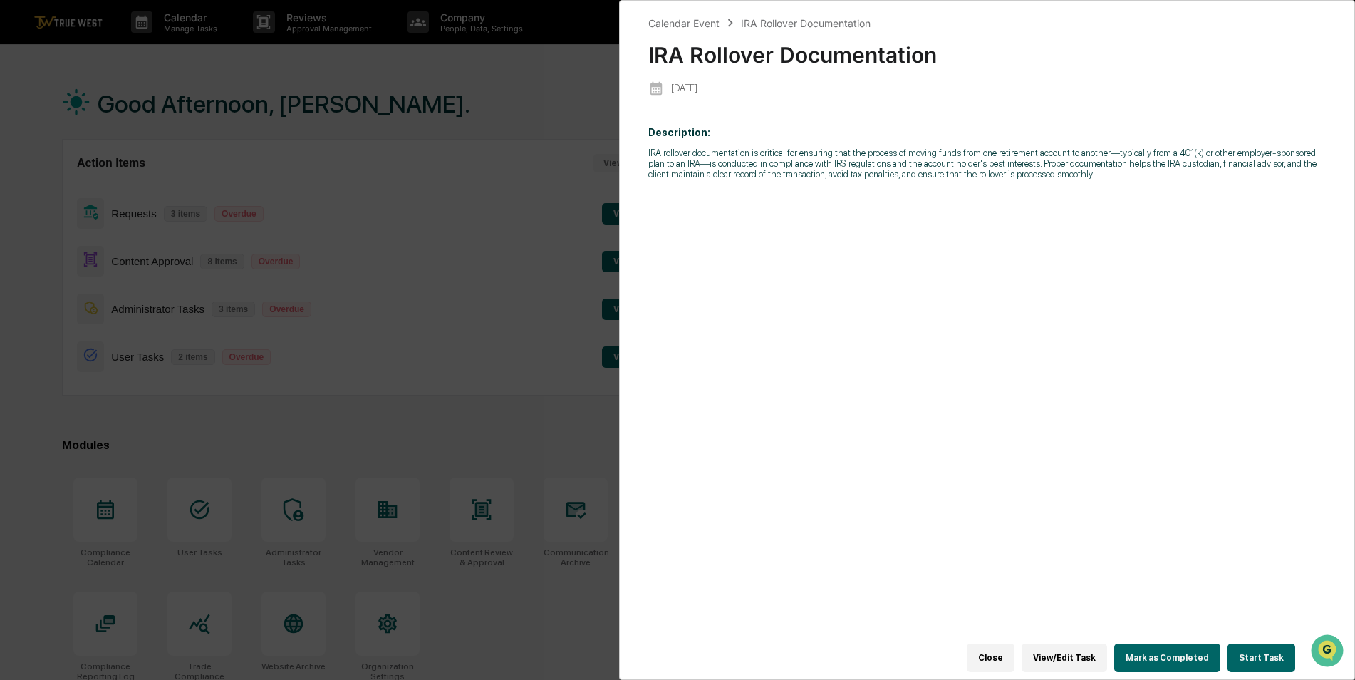
click at [491, 272] on div "Calendar Event IRA Rollover Documentation IRA Rollover Documentation [DATE] Des…" at bounding box center [677, 340] width 1355 height 680
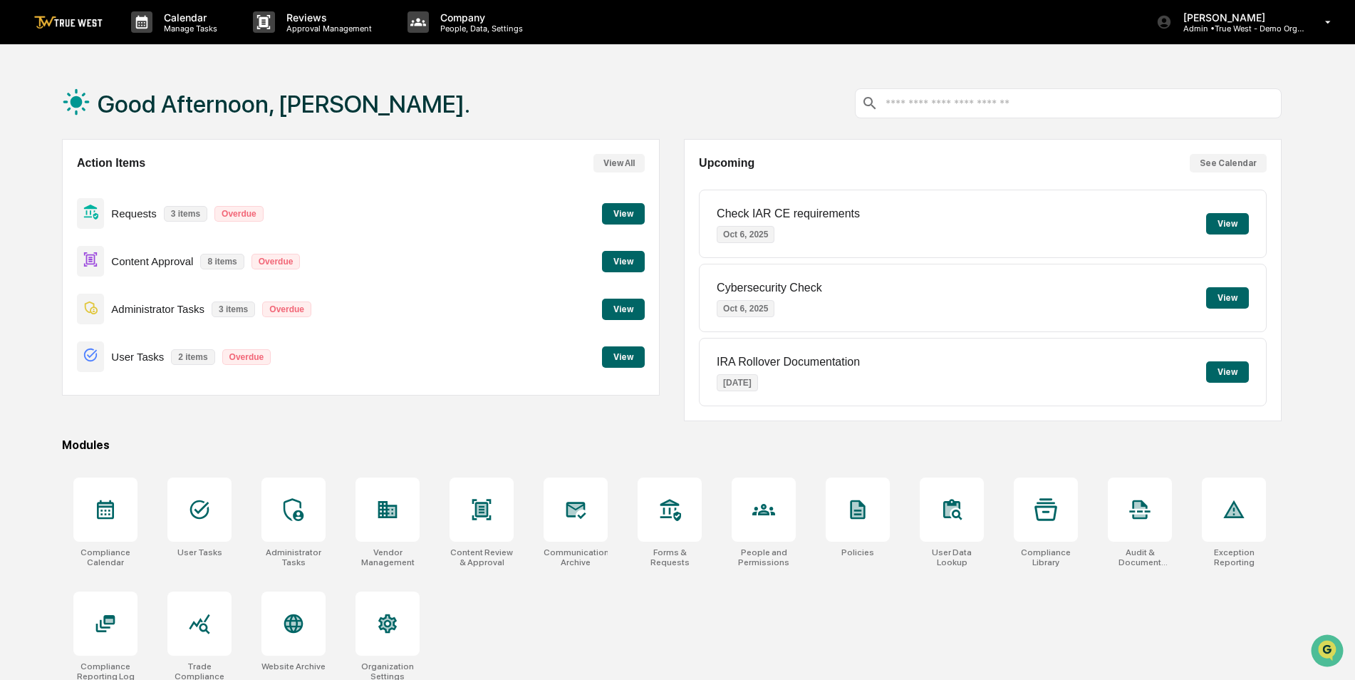
click at [1221, 295] on button "View" at bounding box center [1227, 297] width 43 height 21
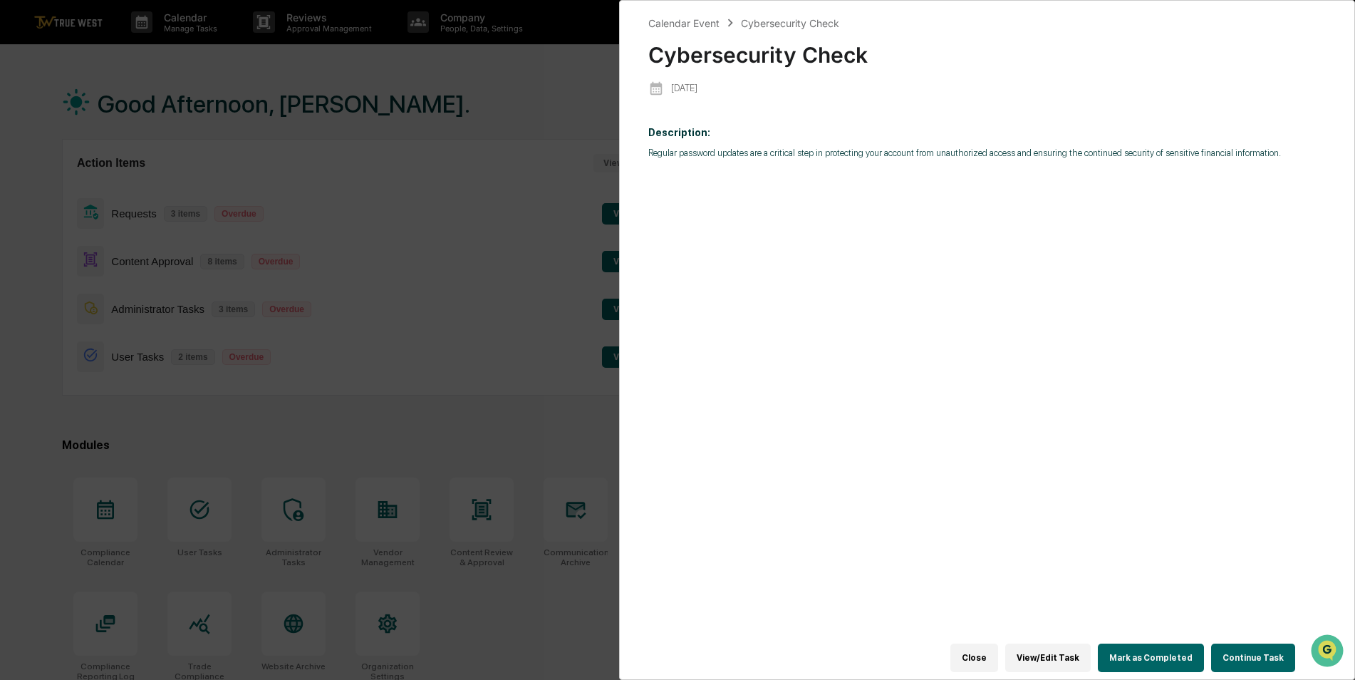
click at [1247, 646] on button "Continue Task" at bounding box center [1253, 657] width 84 height 28
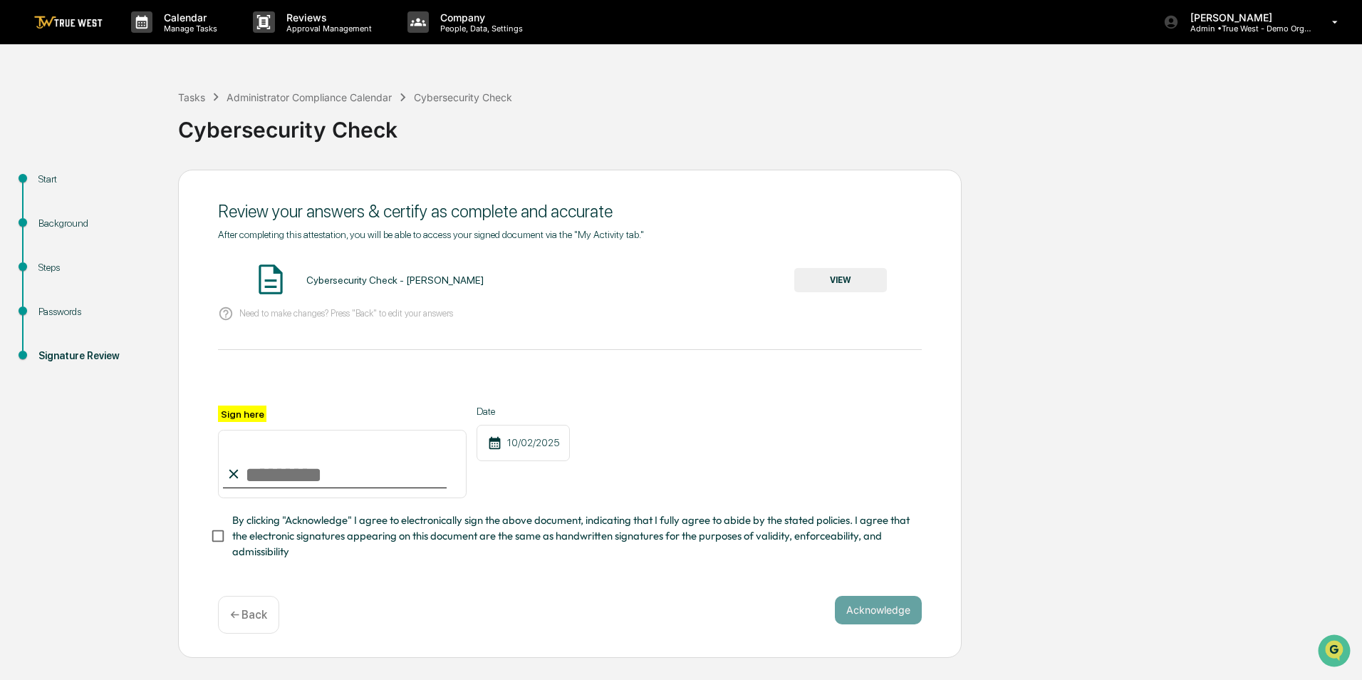
click at [58, 220] on div "Background" at bounding box center [96, 223] width 117 height 15
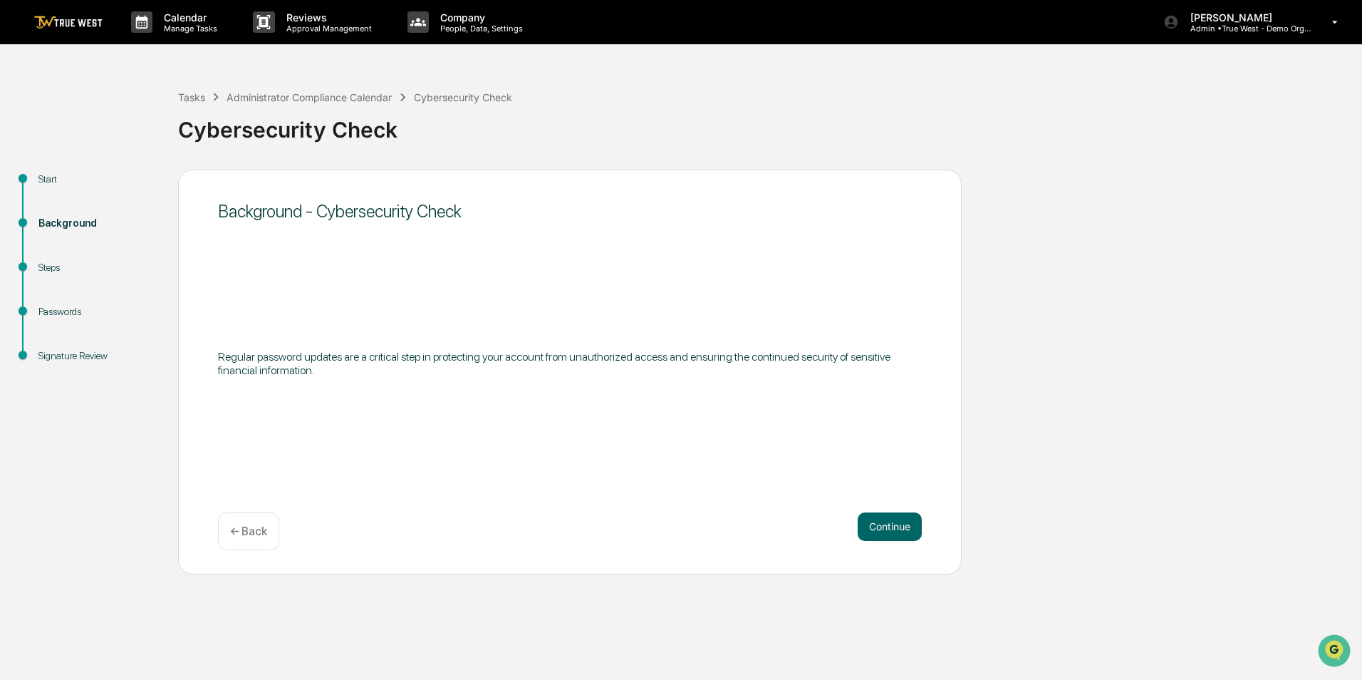
click at [46, 269] on div "Steps" at bounding box center [96, 267] width 117 height 15
click at [46, 264] on div "Steps" at bounding box center [96, 267] width 117 height 15
click at [888, 526] on button "Continue" at bounding box center [890, 526] width 64 height 28
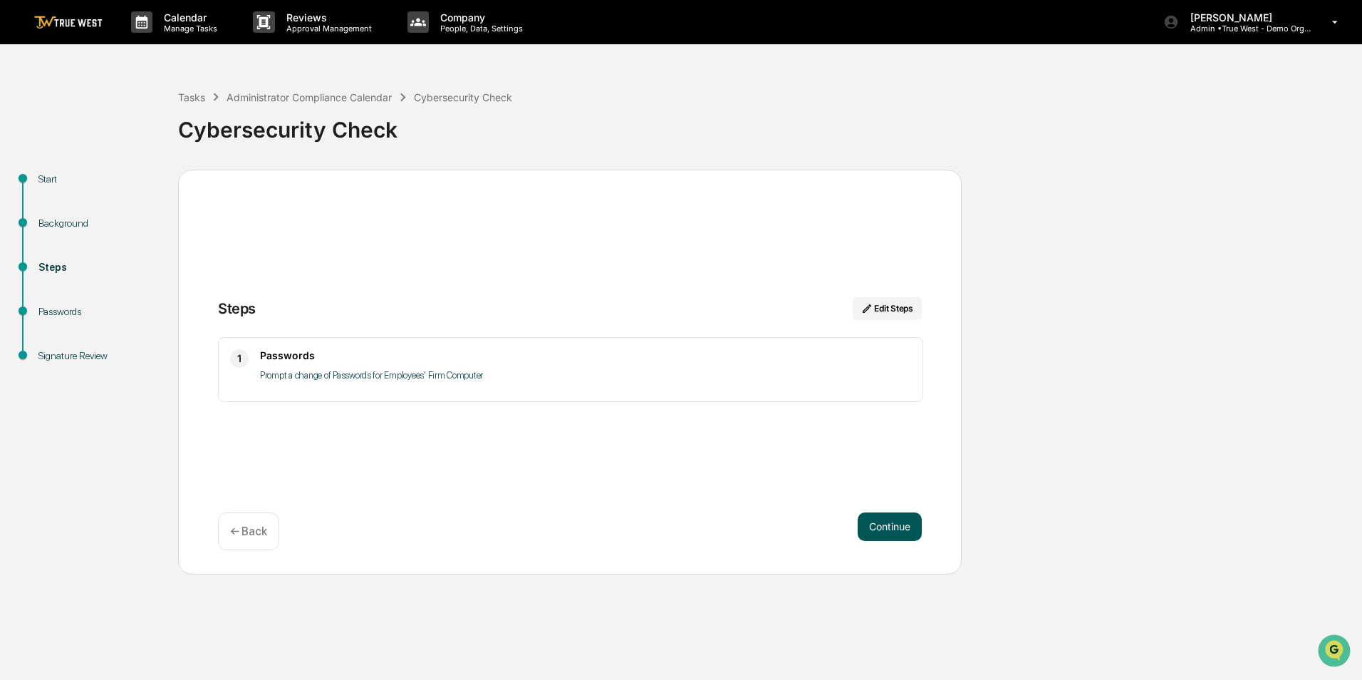
click at [888, 531] on button "Continue" at bounding box center [890, 526] width 64 height 28
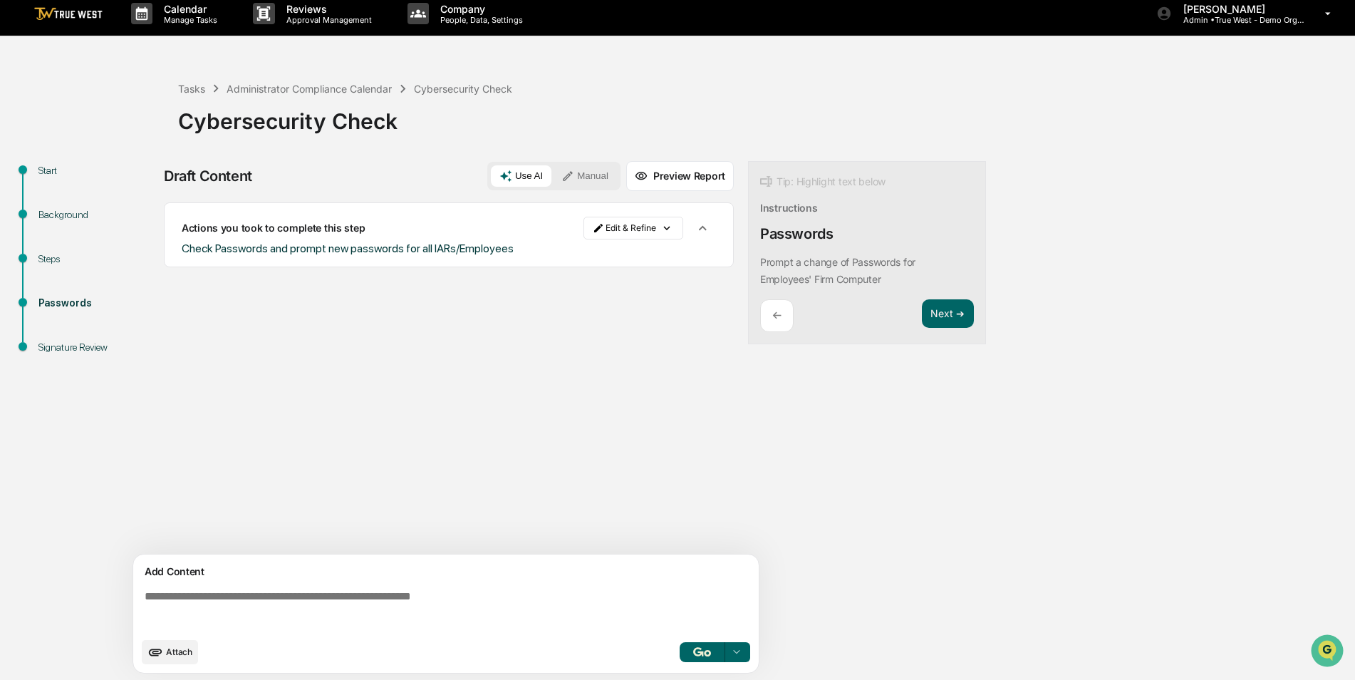
scroll to position [11, 0]
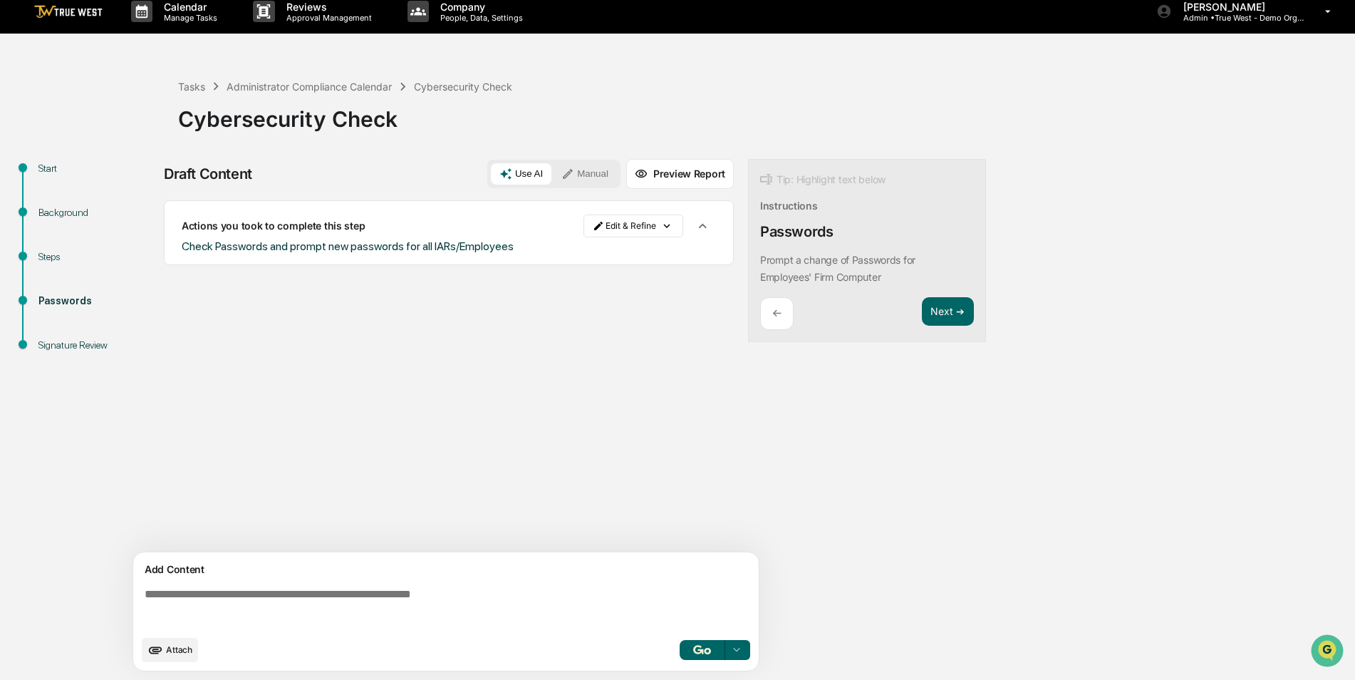
click at [196, 596] on textarea at bounding box center [449, 607] width 620 height 51
click at [587, 175] on button "Manual" at bounding box center [585, 173] width 64 height 21
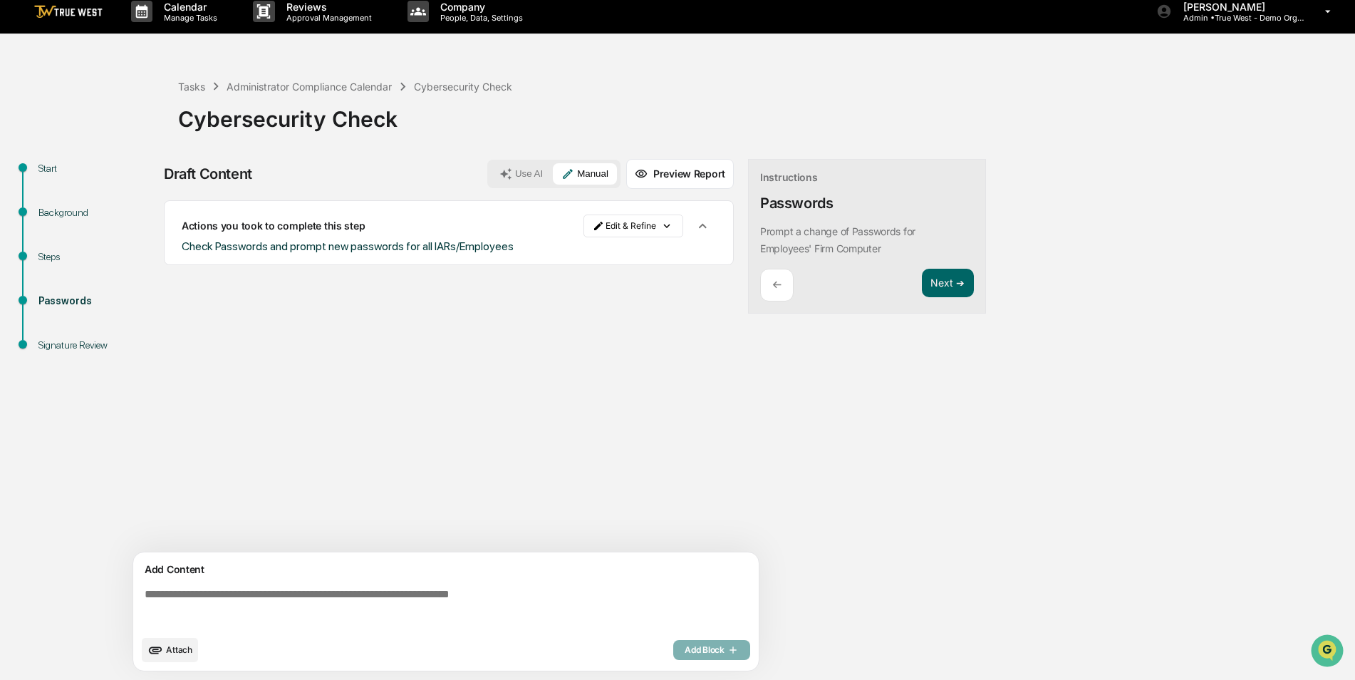
click at [519, 179] on button "Use AI" at bounding box center [521, 173] width 61 height 21
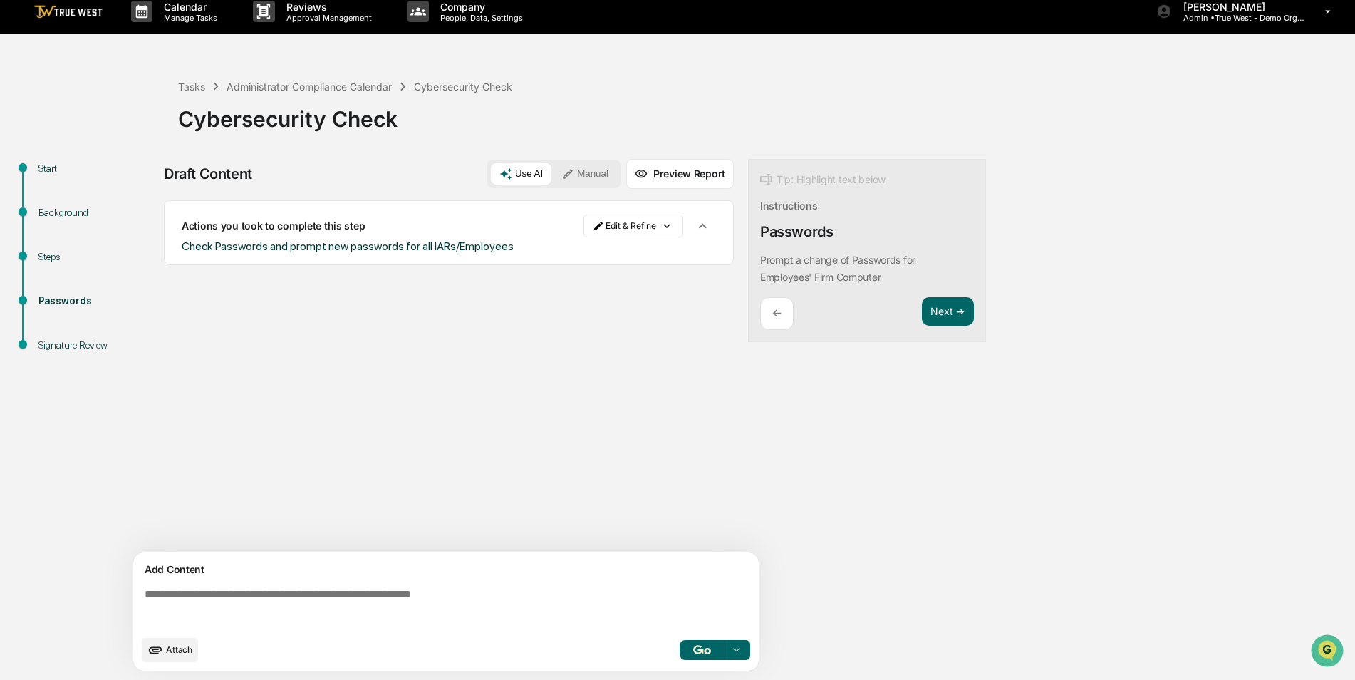
click at [581, 183] on button "Manual" at bounding box center [585, 173] width 64 height 21
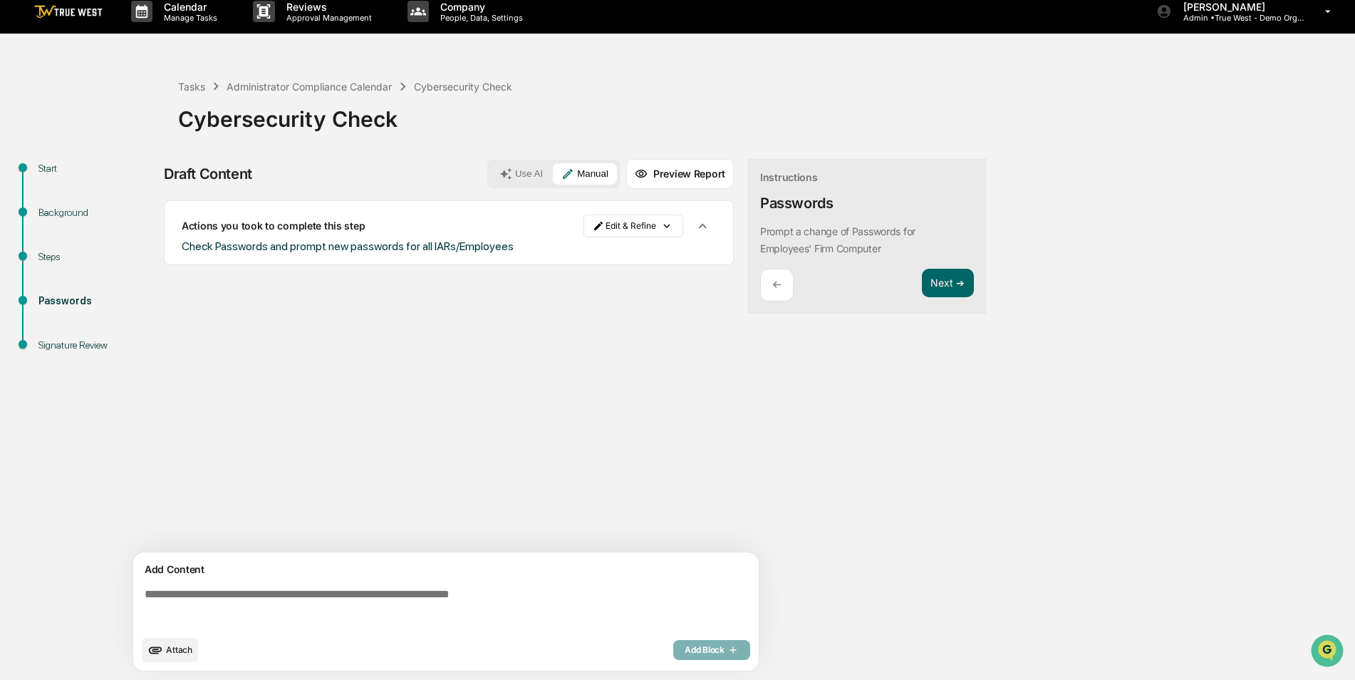
click at [445, 438] on div "Sources Actions you took to complete this step Edit & Refine Check Passwords an…" at bounding box center [449, 376] width 570 height 352
click at [83, 17] on img at bounding box center [68, 12] width 68 height 14
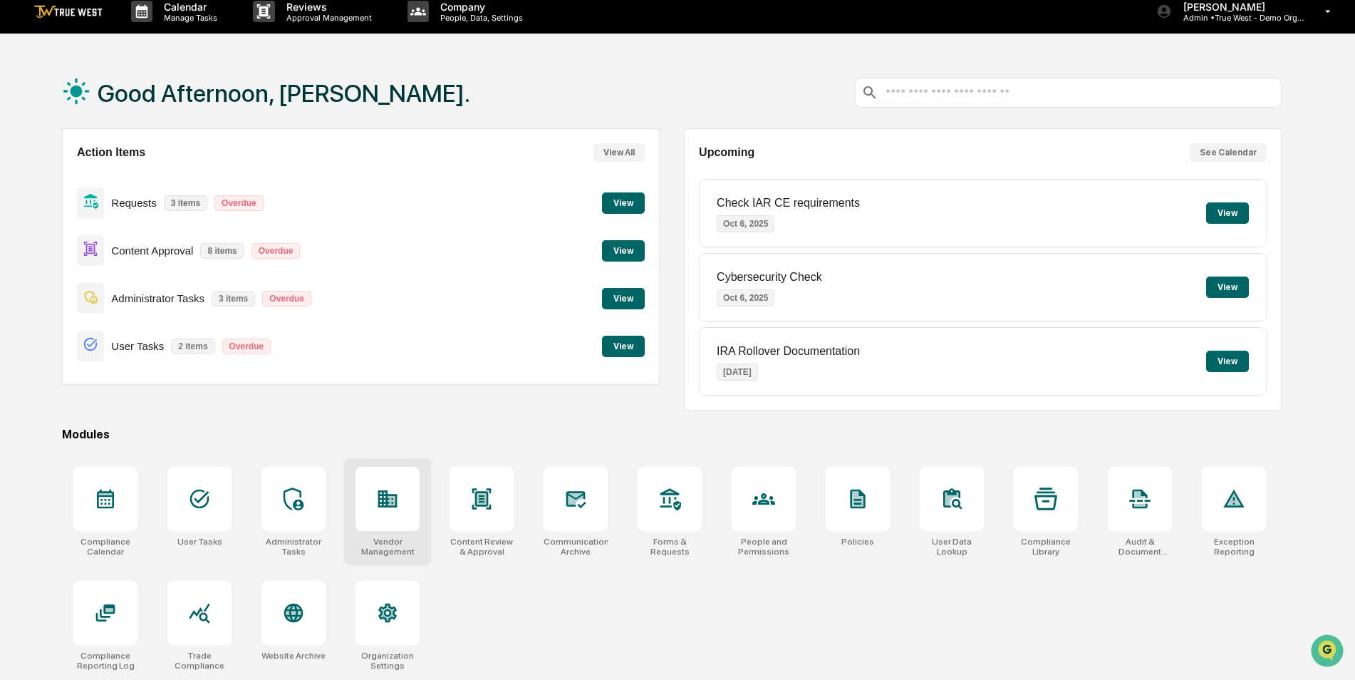
click at [388, 502] on icon at bounding box center [387, 498] width 19 height 17
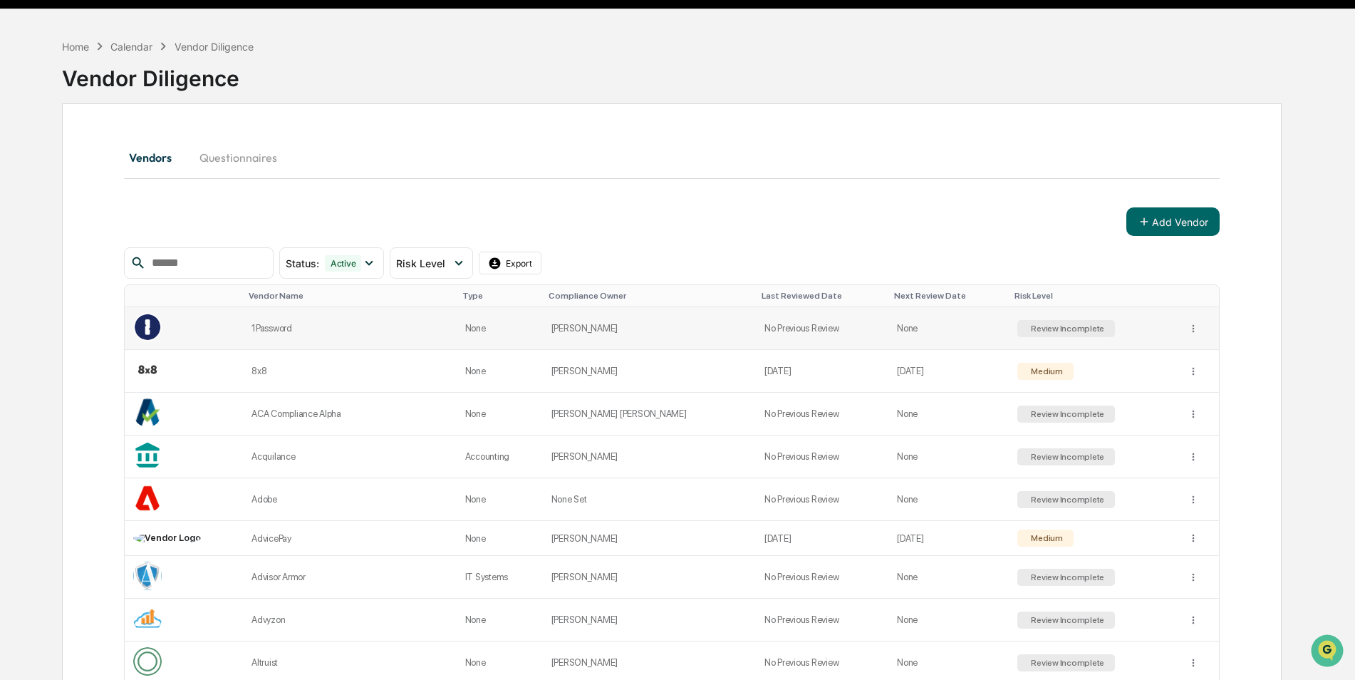
scroll to position [71, 0]
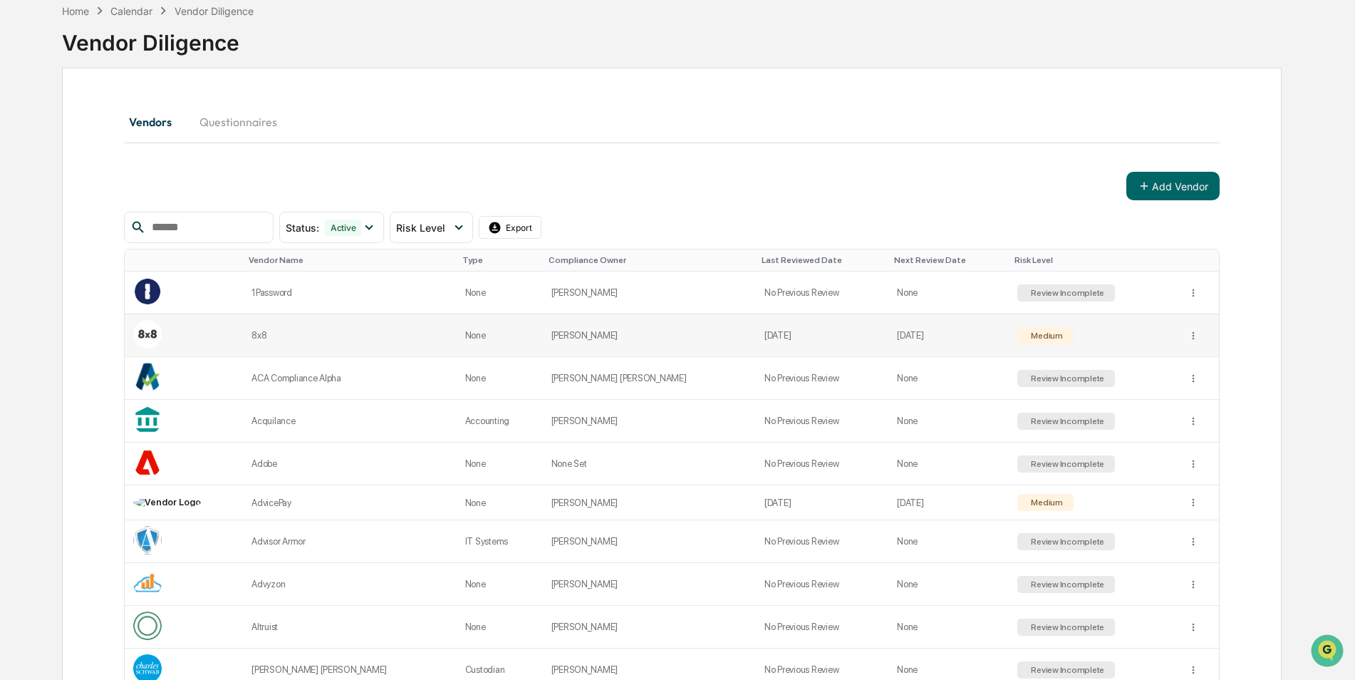
click at [962, 334] on td "Jul 18, 2026" at bounding box center [948, 335] width 120 height 43
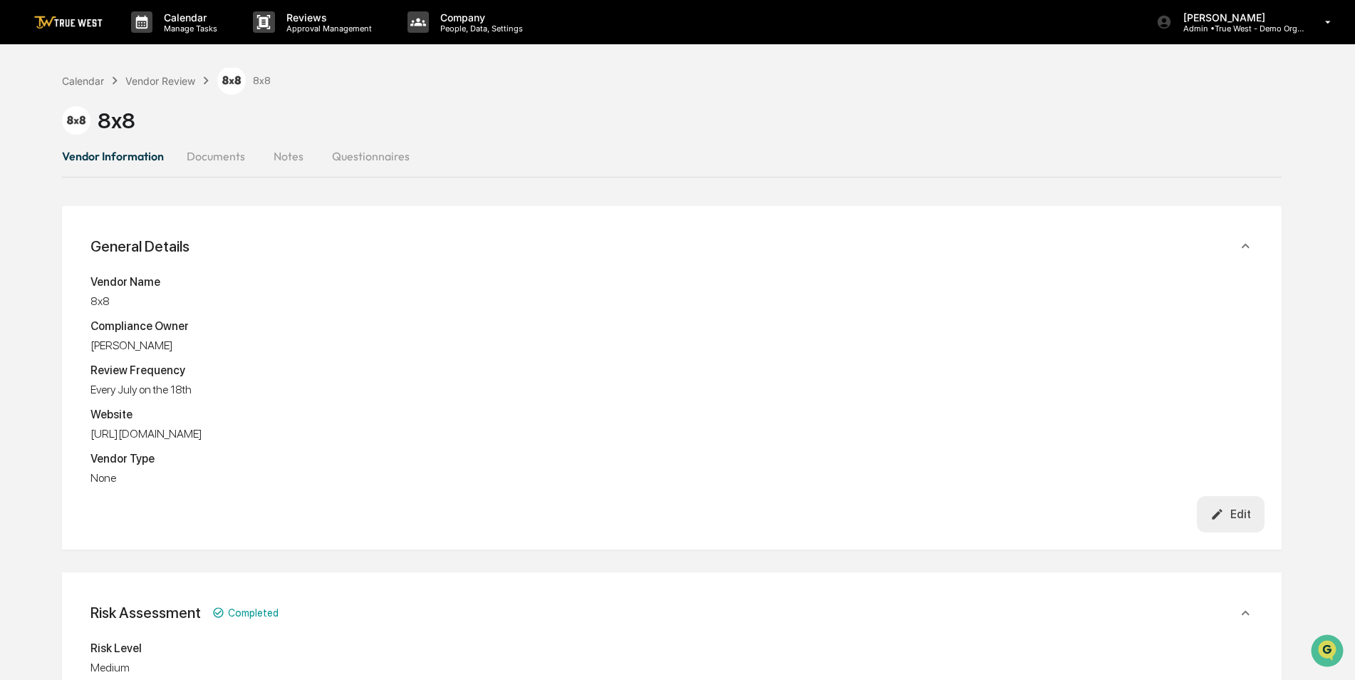
click at [211, 157] on button "Documents" at bounding box center [215, 156] width 81 height 34
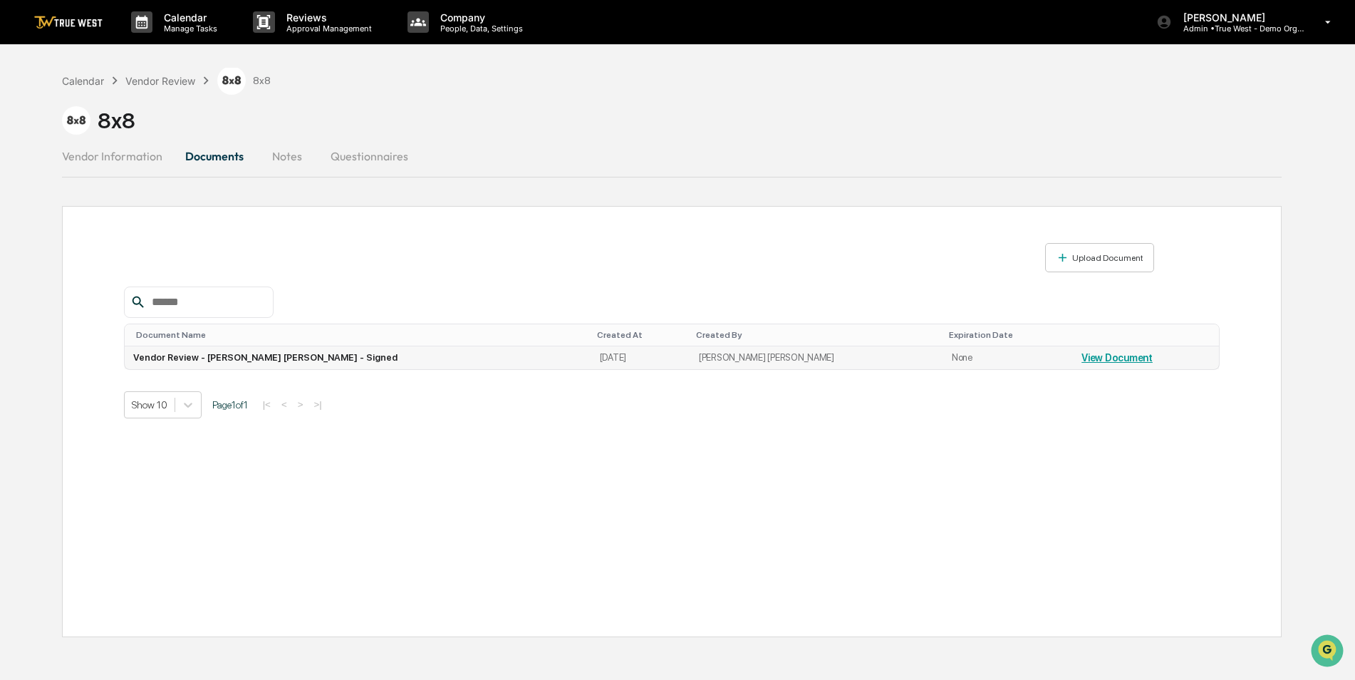
click at [1081, 359] on link "View Document" at bounding box center [1116, 357] width 71 height 11
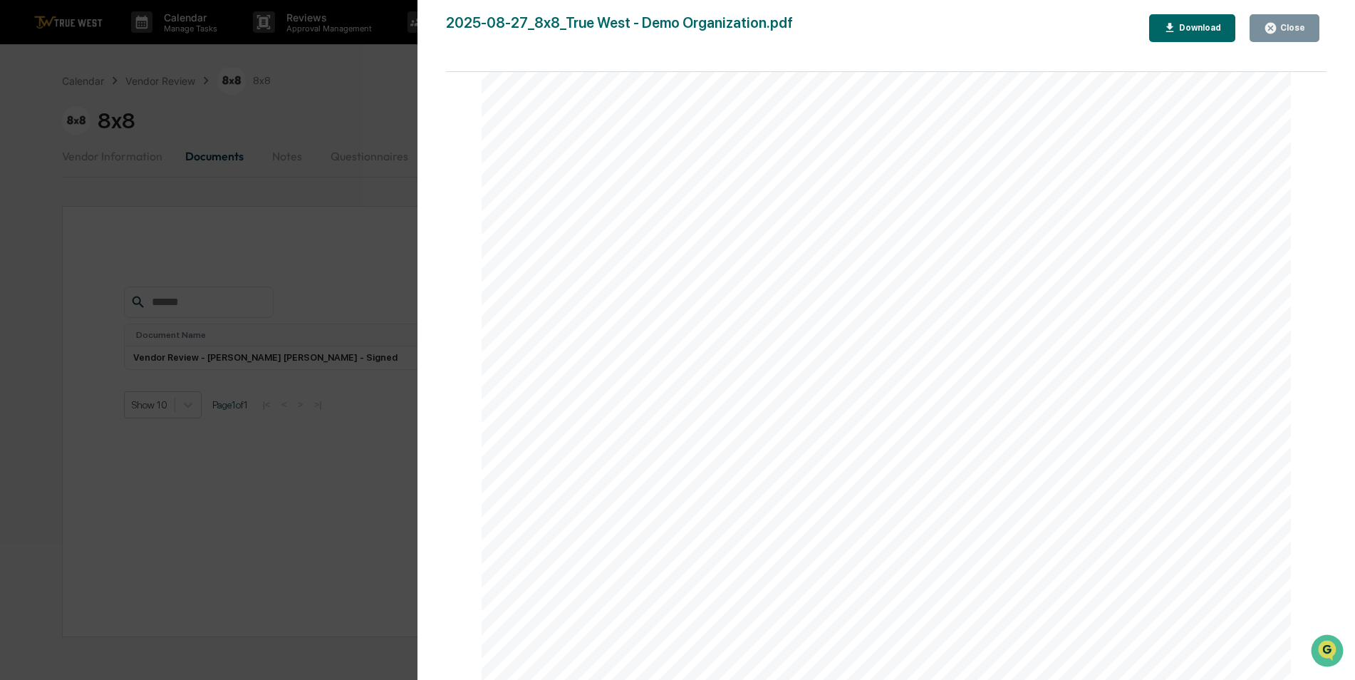
scroll to position [1611, 0]
click at [287, 506] on div "Version History 08/27/2025, 08:23 PM Nancy Harry 2025-08-27_8x8_True West - Dem…" at bounding box center [677, 340] width 1355 height 680
click at [271, 236] on div "Version History 08/27/2025, 08:23 PM Nancy Harry 2025-08-27_8x8_True West - Dem…" at bounding box center [677, 340] width 1355 height 680
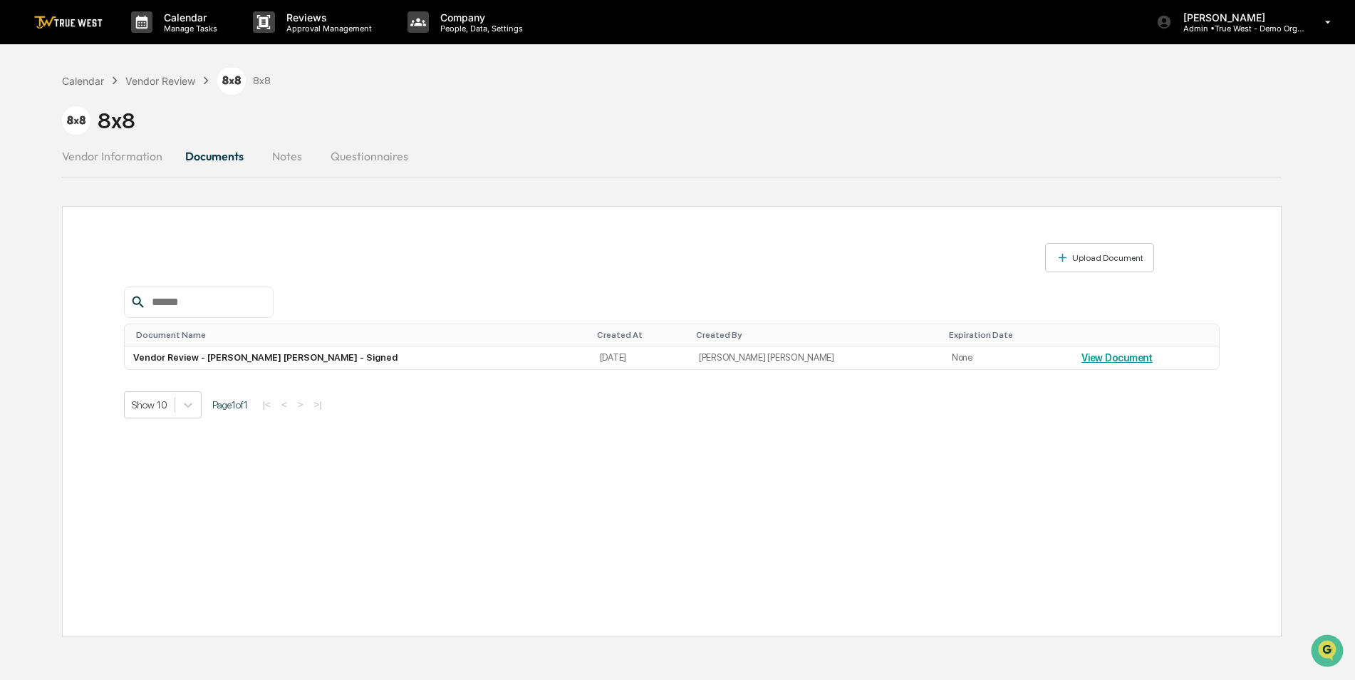
click at [284, 154] on button "Notes" at bounding box center [287, 156] width 64 height 34
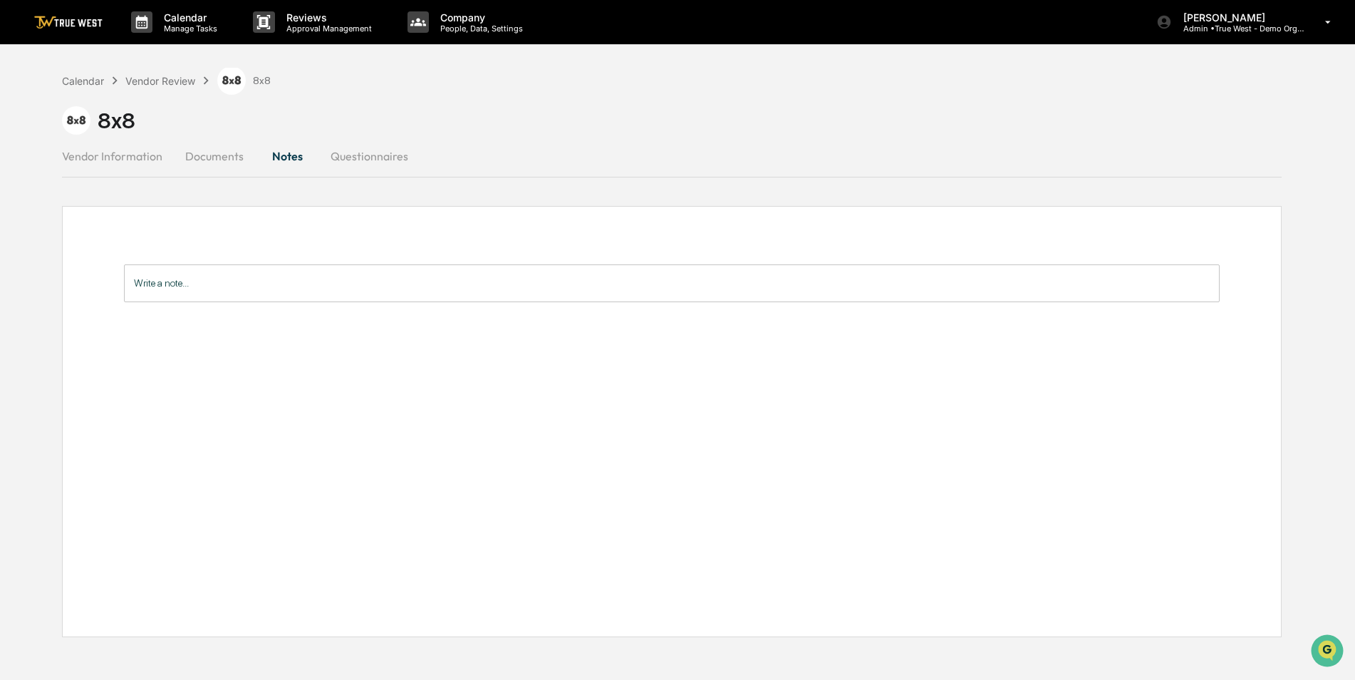
click at [130, 150] on button "Vendor Information" at bounding box center [118, 156] width 112 height 34
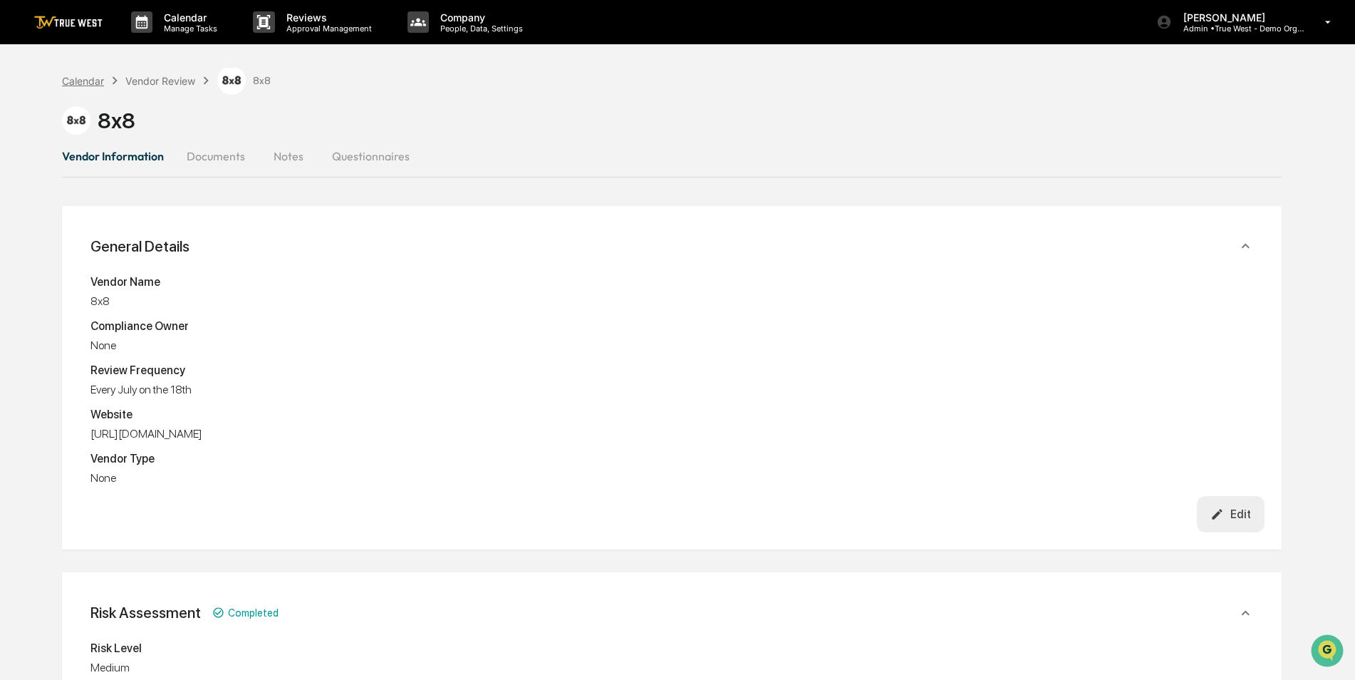
click at [84, 81] on div "Calendar" at bounding box center [83, 81] width 42 height 12
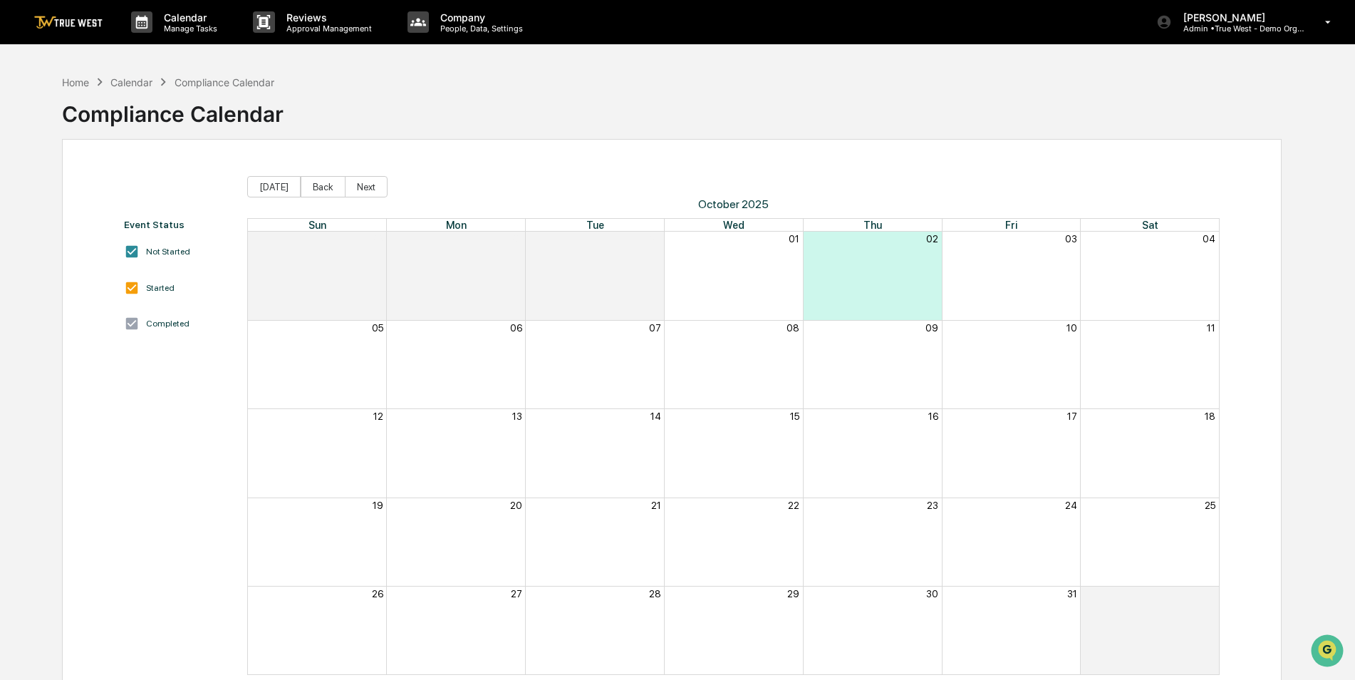
click at [559, 96] on div "Home Calendar Compliance Calendar Compliance Calendar" at bounding box center [672, 103] width 1220 height 71
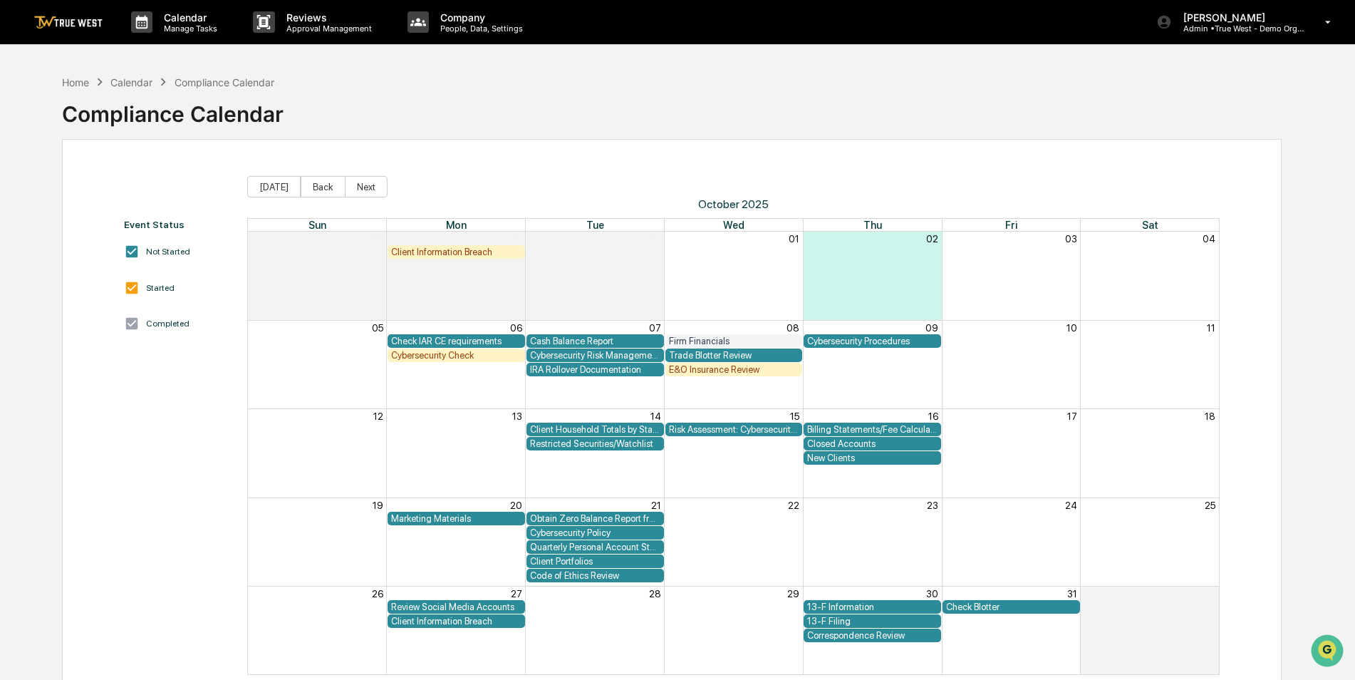
click at [699, 83] on div "Home Calendar Compliance Calendar Compliance Calendar" at bounding box center [672, 103] width 1220 height 71
click at [1245, 21] on p "[PERSON_NAME]" at bounding box center [1238, 17] width 133 height 12
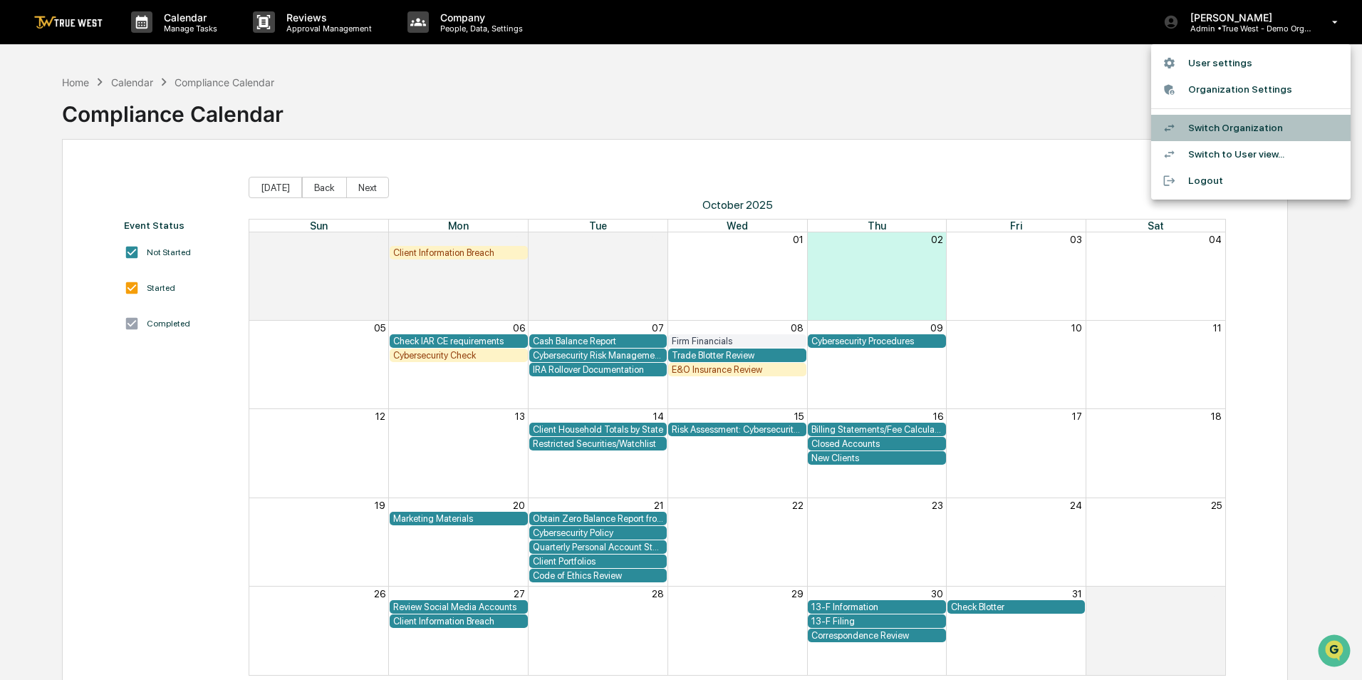
click at [1212, 125] on li "Switch Organization" at bounding box center [1250, 128] width 199 height 26
